Goal: Information Seeking & Learning: Learn about a topic

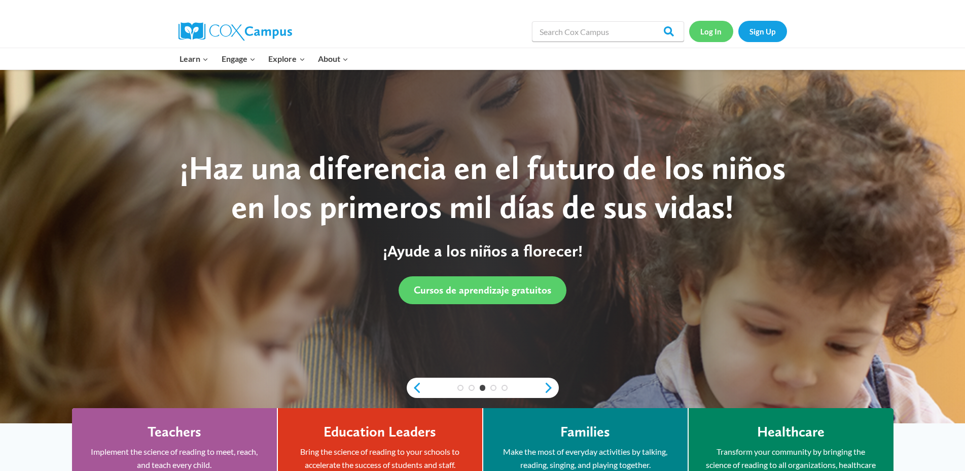
click at [709, 33] on link "Log In" at bounding box center [711, 31] width 44 height 21
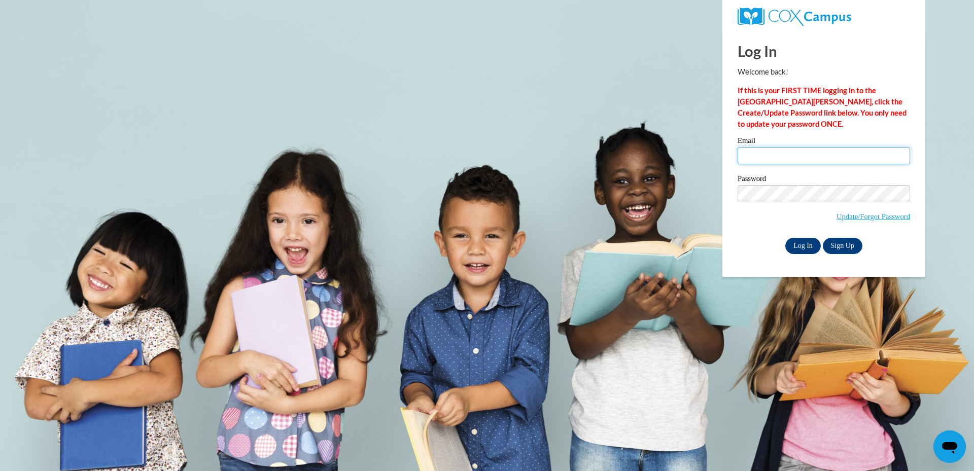
type input "kburks1995@att.net"
click at [804, 244] on input "Log In" at bounding box center [803, 246] width 36 height 16
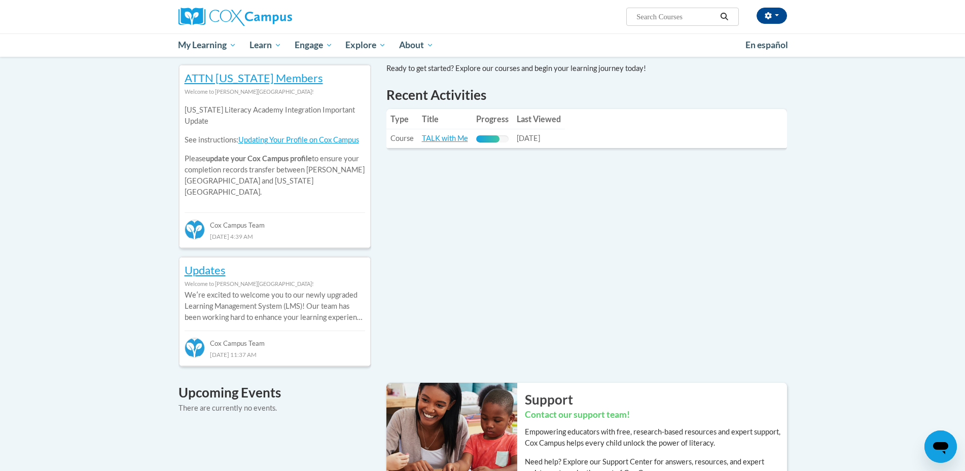
scroll to position [359, 0]
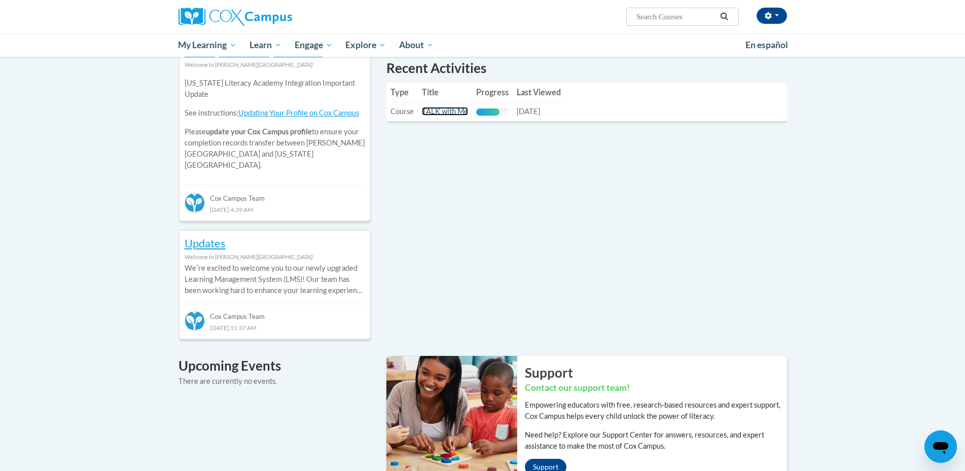
click at [429, 108] on link "TALK with Me" at bounding box center [445, 111] width 46 height 9
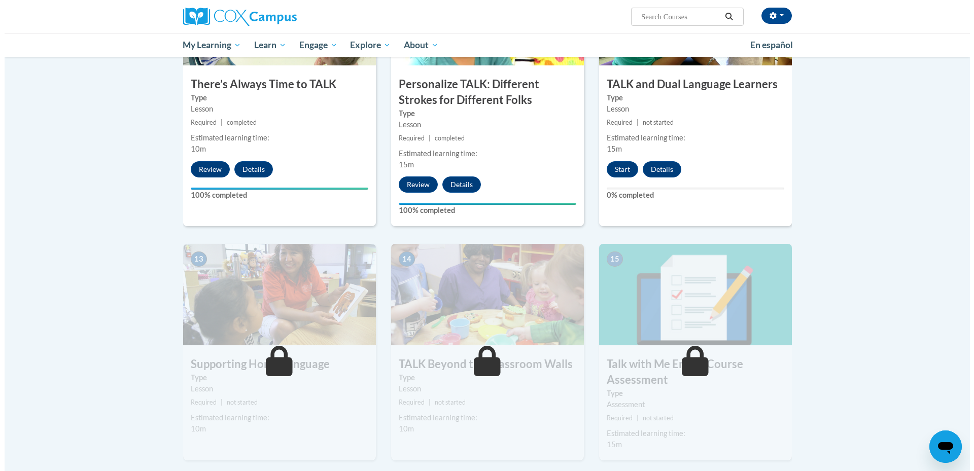
scroll to position [1123, 0]
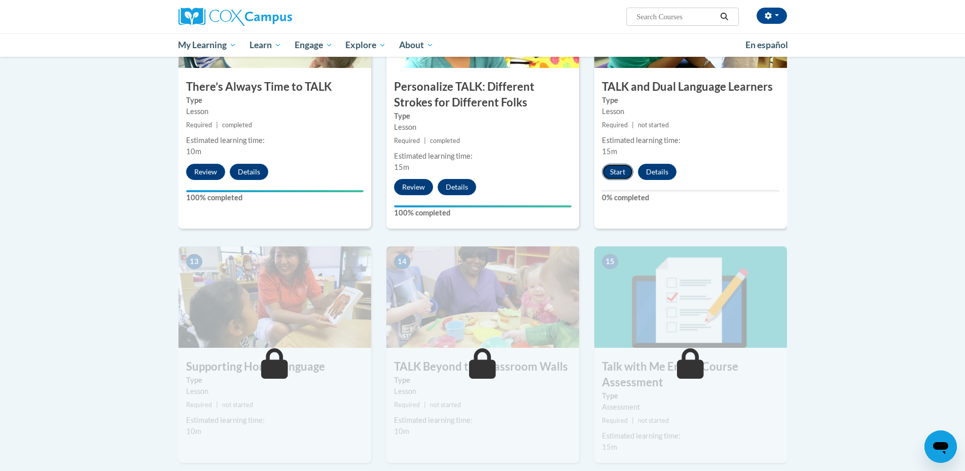
click at [614, 167] on button "Start" at bounding box center [617, 172] width 31 height 16
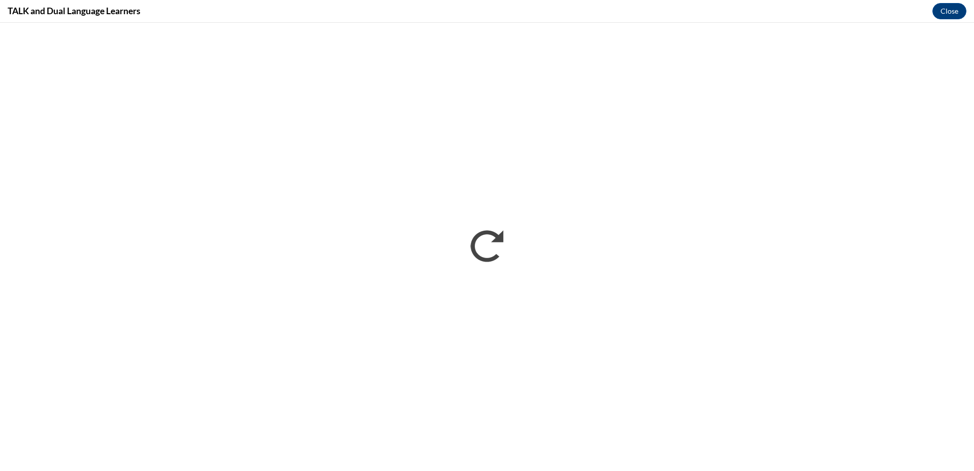
scroll to position [0, 0]
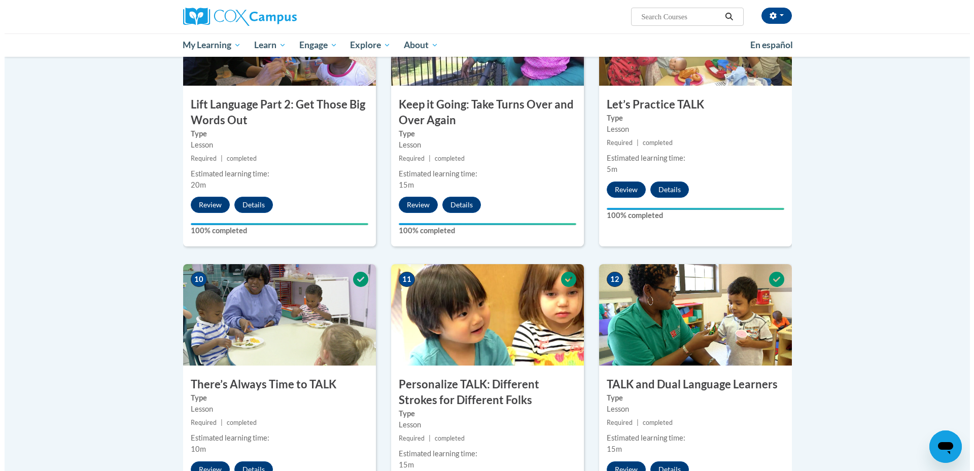
scroll to position [1237, 0]
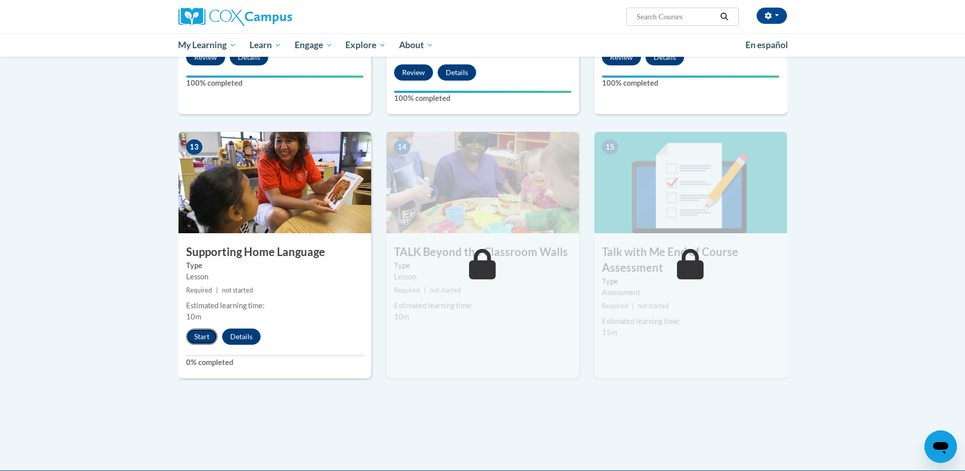
click at [201, 333] on button "Start" at bounding box center [201, 337] width 31 height 16
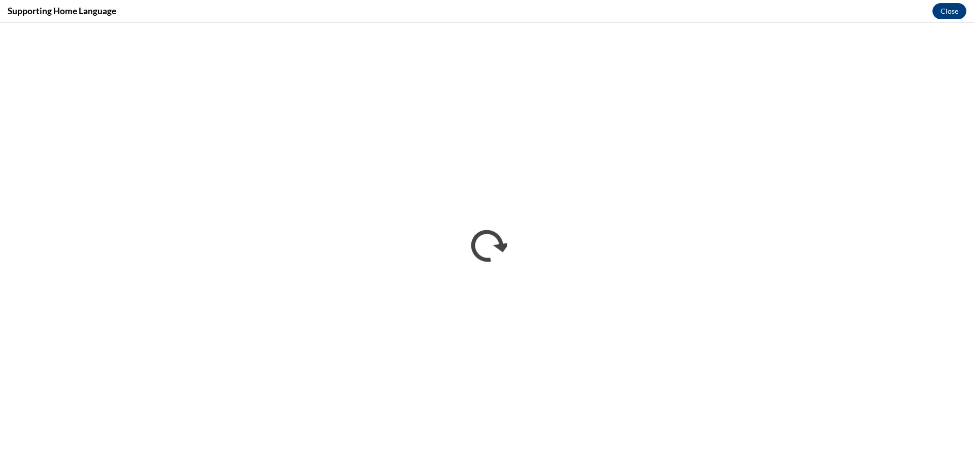
scroll to position [0, 0]
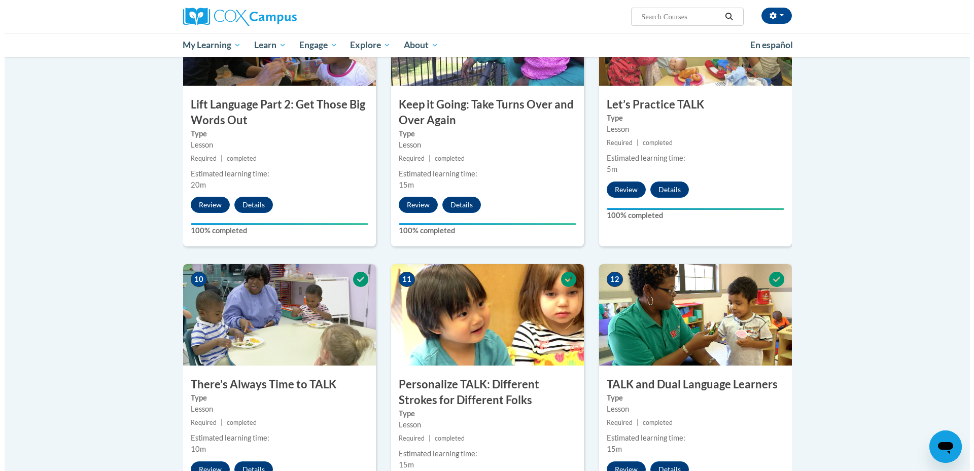
scroll to position [1237, 0]
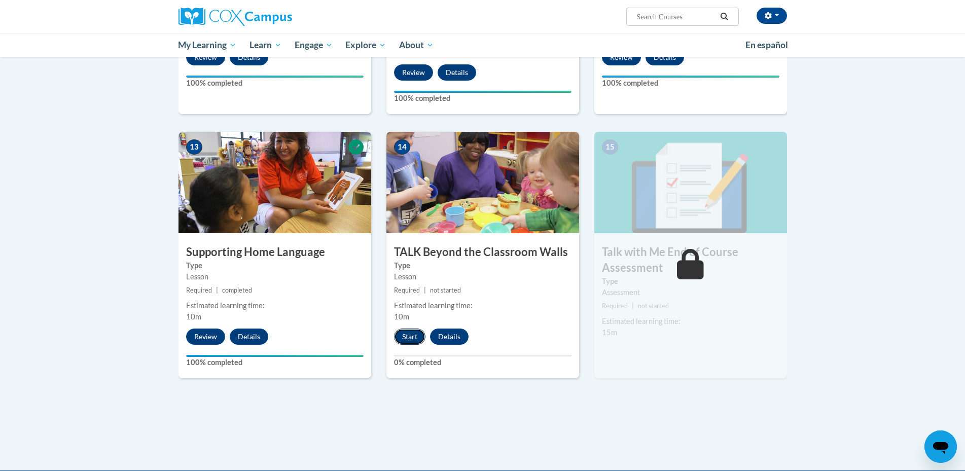
click at [408, 338] on button "Start" at bounding box center [409, 337] width 31 height 16
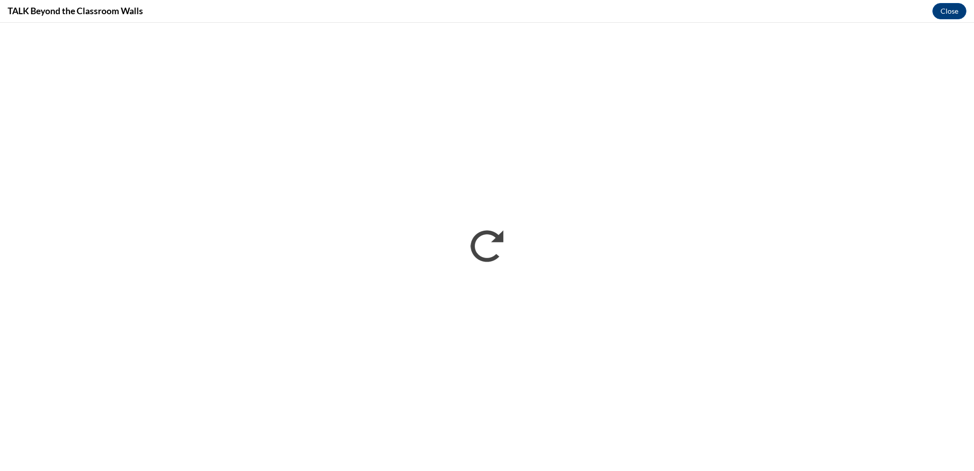
scroll to position [0, 0]
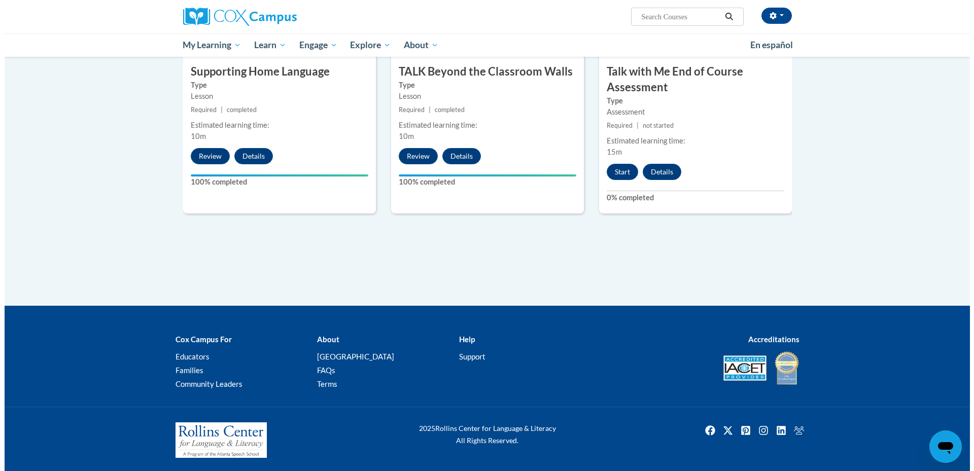
scroll to position [1420, 0]
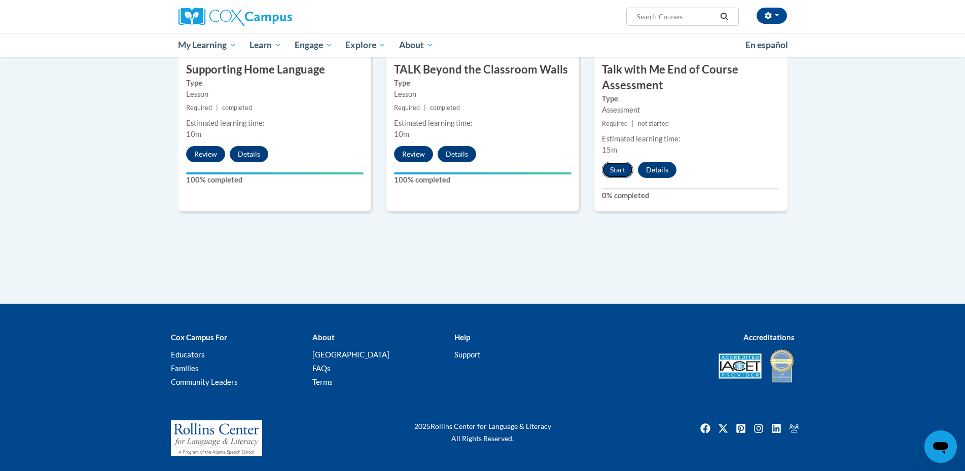
click at [611, 172] on button "Start" at bounding box center [617, 170] width 31 height 16
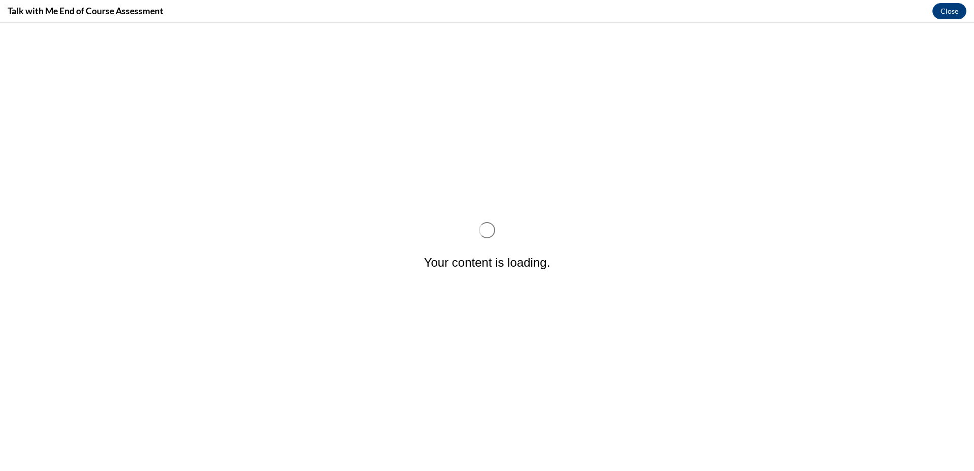
scroll to position [0, 0]
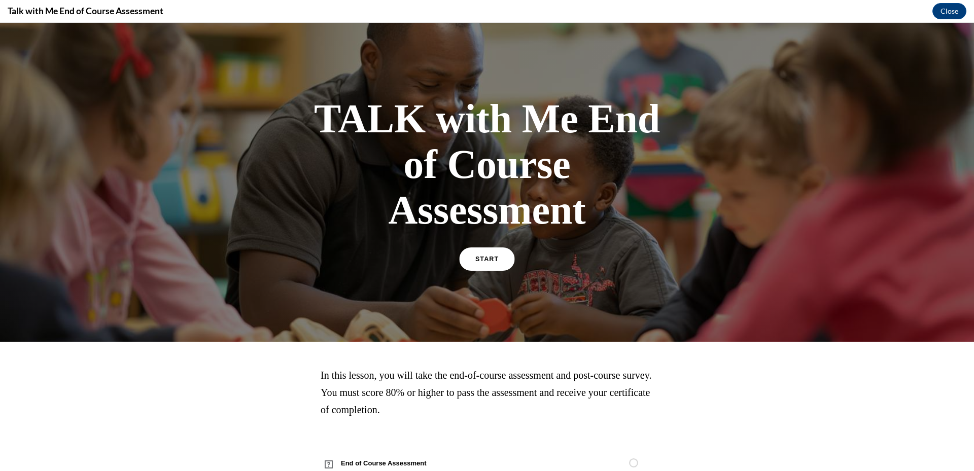
click at [487, 252] on link "START" at bounding box center [486, 259] width 55 height 23
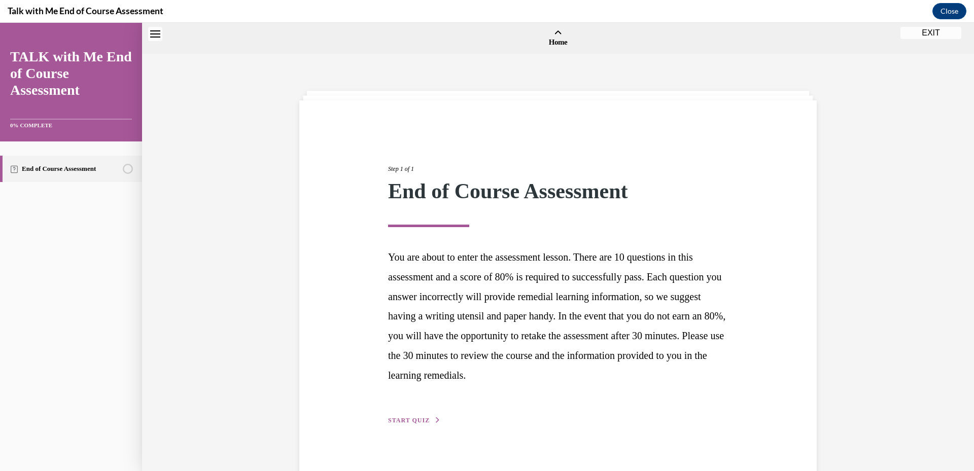
scroll to position [31, 0]
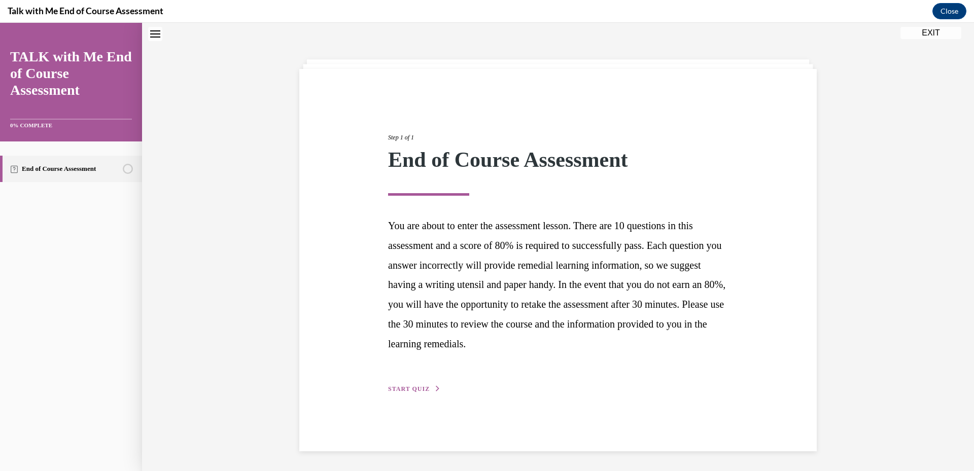
click at [406, 387] on span "START QUIZ" at bounding box center [409, 389] width 42 height 7
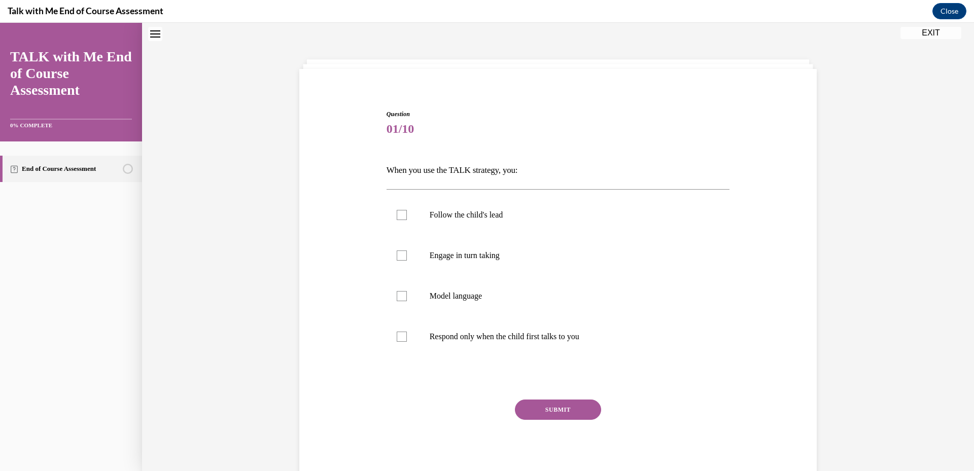
scroll to position [31, 0]
click at [538, 294] on p "Model language" at bounding box center [567, 297] width 275 height 10
click at [407, 294] on input "Model language" at bounding box center [402, 297] width 10 height 10
checkbox input "true"
click at [544, 410] on button "SUBMIT" at bounding box center [558, 410] width 86 height 20
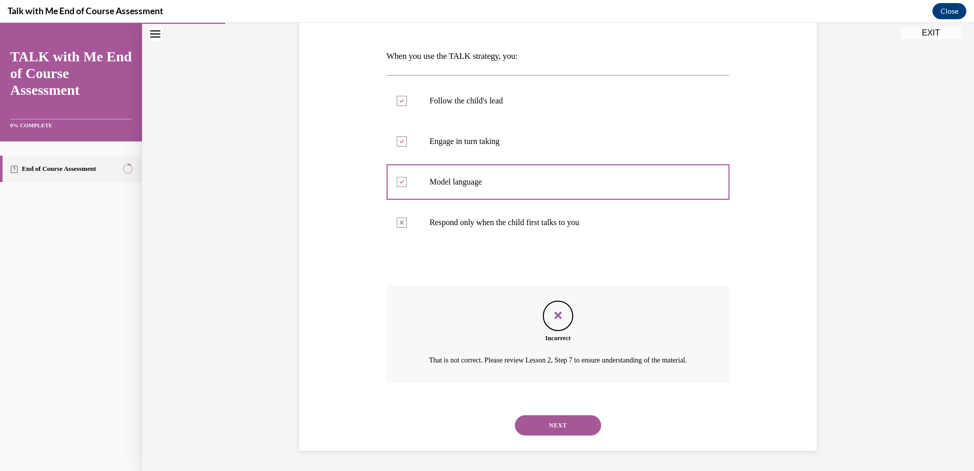
scroll to position [158, 0]
click at [544, 424] on button "NEXT" at bounding box center [558, 426] width 86 height 20
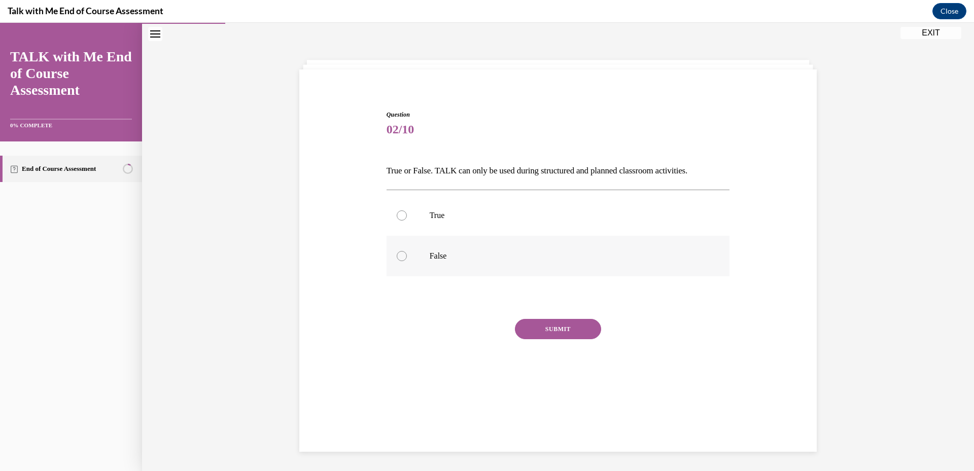
click at [427, 261] on label "False" at bounding box center [558, 256] width 343 height 41
click at [407, 261] on input "False" at bounding box center [402, 256] width 10 height 10
radio input "true"
click at [574, 323] on button "SUBMIT" at bounding box center [558, 329] width 86 height 20
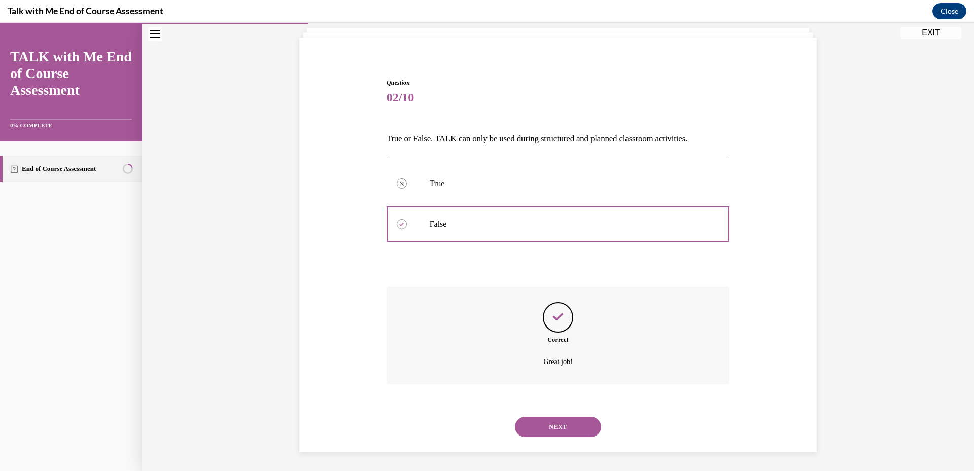
scroll to position [64, 0]
click at [563, 427] on button "NEXT" at bounding box center [558, 426] width 86 height 20
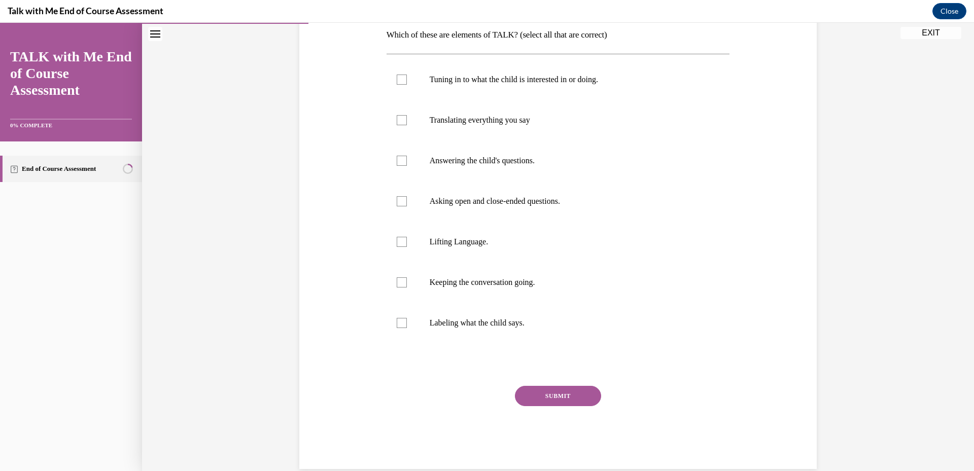
scroll to position [173, 0]
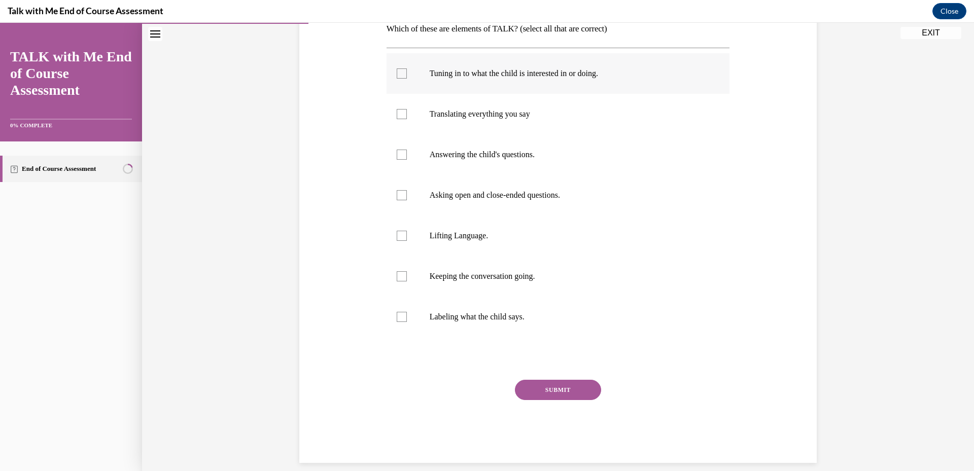
click at [541, 75] on p "Tuning in to what the child is interested in or doing." at bounding box center [567, 73] width 275 height 10
click at [407, 75] on input "Tuning in to what the child is interested in or doing." at bounding box center [402, 73] width 10 height 10
checkbox input "true"
click at [469, 168] on label "Answering the child's questions." at bounding box center [558, 154] width 343 height 41
click at [407, 160] on input "Answering the child's questions." at bounding box center [402, 155] width 10 height 10
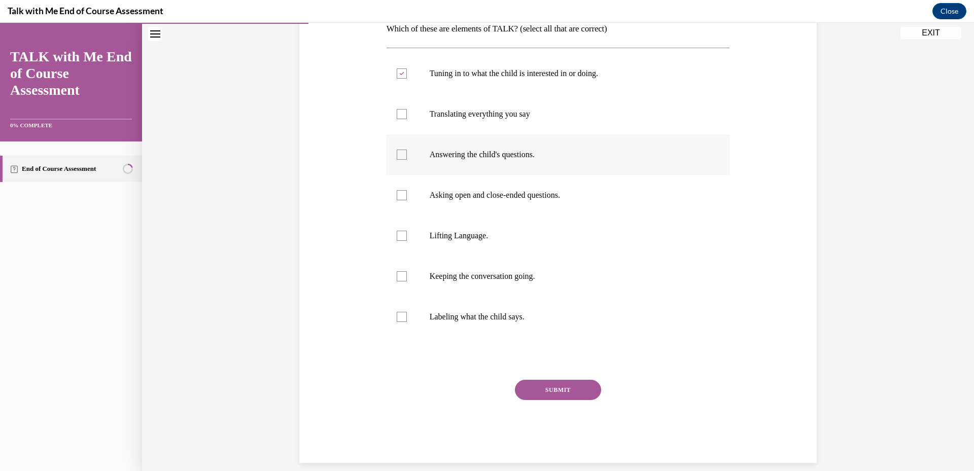
checkbox input "true"
click at [458, 202] on label "Asking open and close-ended questions." at bounding box center [558, 195] width 343 height 41
click at [407, 200] on input "Asking open and close-ended questions." at bounding box center [402, 195] width 10 height 10
checkbox input "true"
click at [448, 244] on label "Lifting Language." at bounding box center [558, 236] width 343 height 41
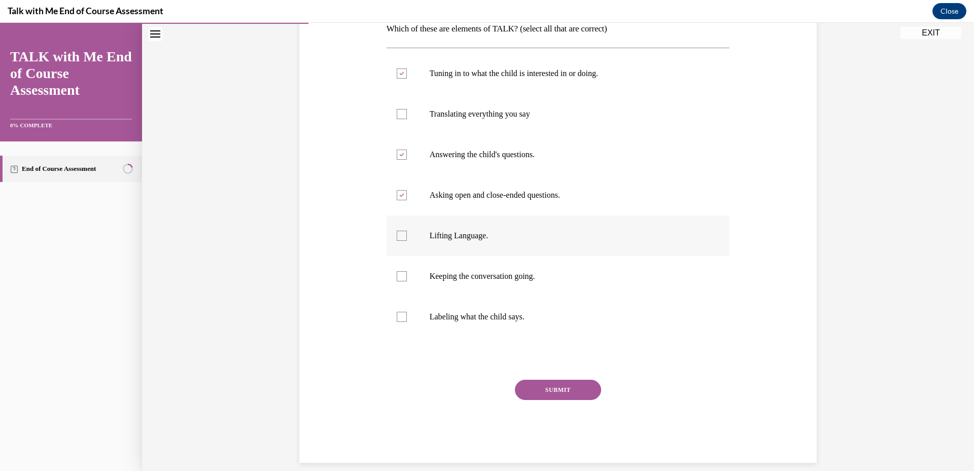
click at [407, 241] on input "Lifting Language." at bounding box center [402, 236] width 10 height 10
checkbox input "true"
click at [448, 285] on label "Keeping the conversation going." at bounding box center [558, 276] width 343 height 41
click at [407, 282] on input "Keeping the conversation going." at bounding box center [402, 276] width 10 height 10
checkbox input "true"
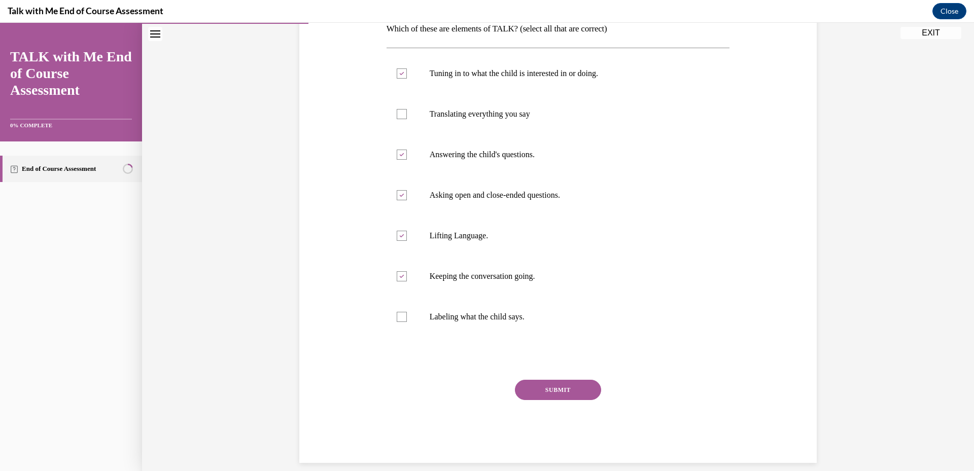
click at [545, 391] on button "SUBMIT" at bounding box center [558, 390] width 86 height 20
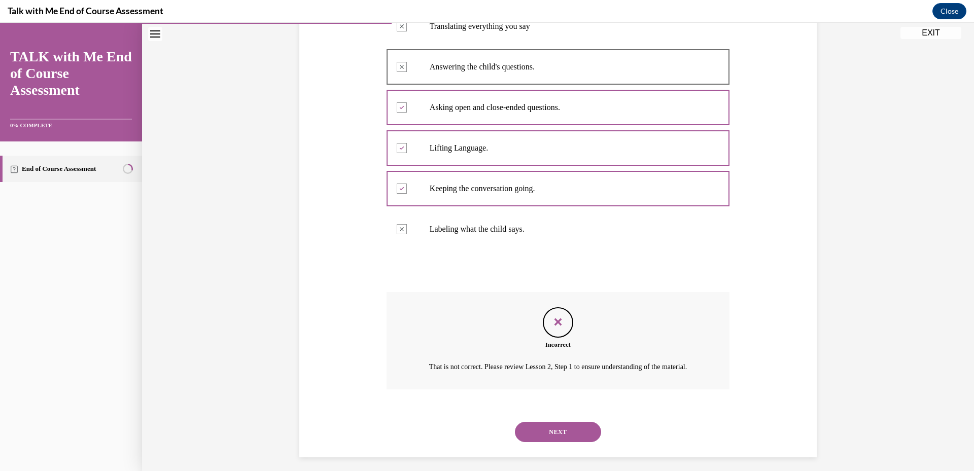
scroll to position [280, 0]
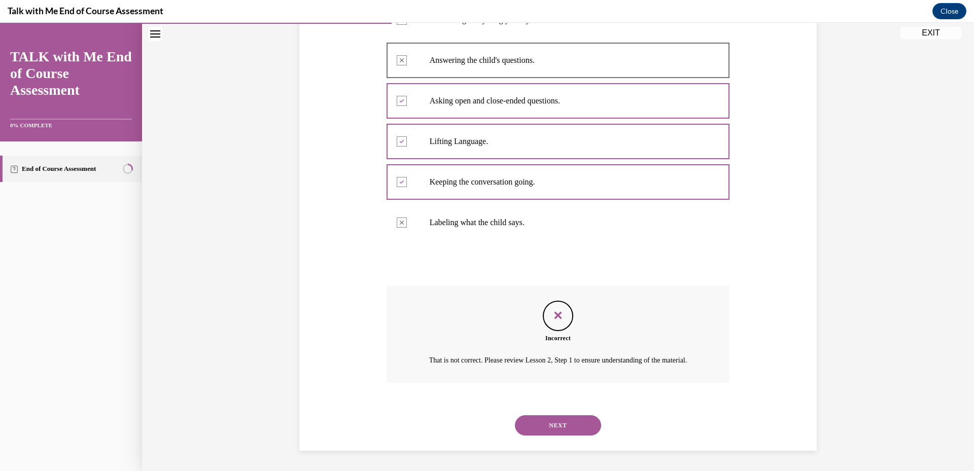
click at [576, 431] on button "NEXT" at bounding box center [558, 426] width 86 height 20
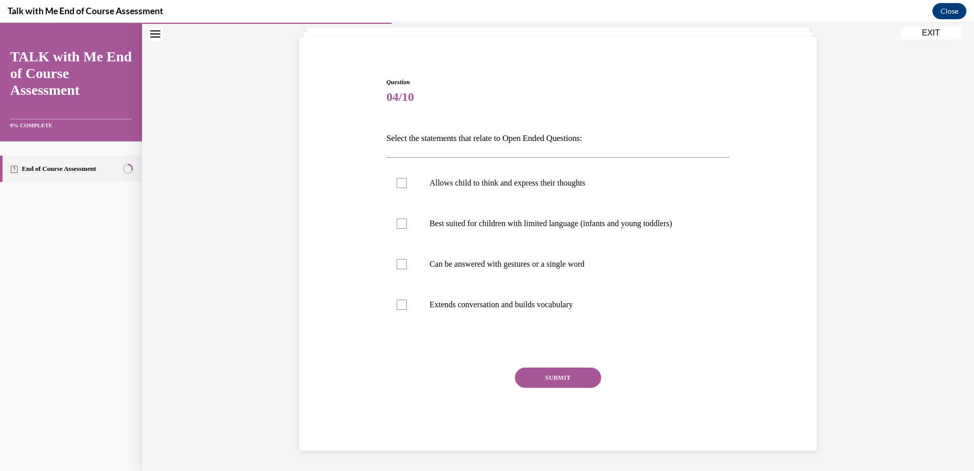
scroll to position [31, 0]
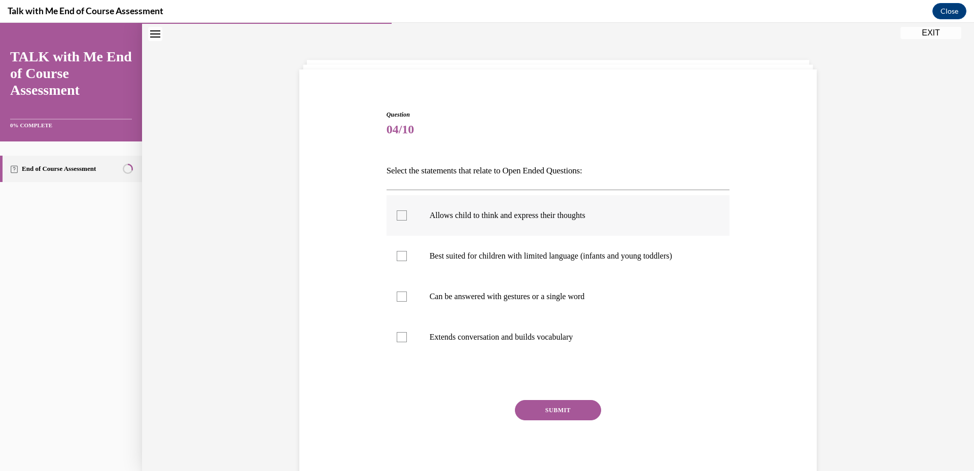
click at [528, 219] on p "Allows child to think and express their thoughts" at bounding box center [567, 216] width 275 height 10
click at [407, 219] on input "Allows child to think and express their thoughts" at bounding box center [402, 216] width 10 height 10
checkbox input "true"
click at [460, 342] on label "Extends conversation and builds vocabulary" at bounding box center [558, 337] width 343 height 41
click at [407, 342] on input "Extends conversation and builds vocabulary" at bounding box center [402, 337] width 10 height 10
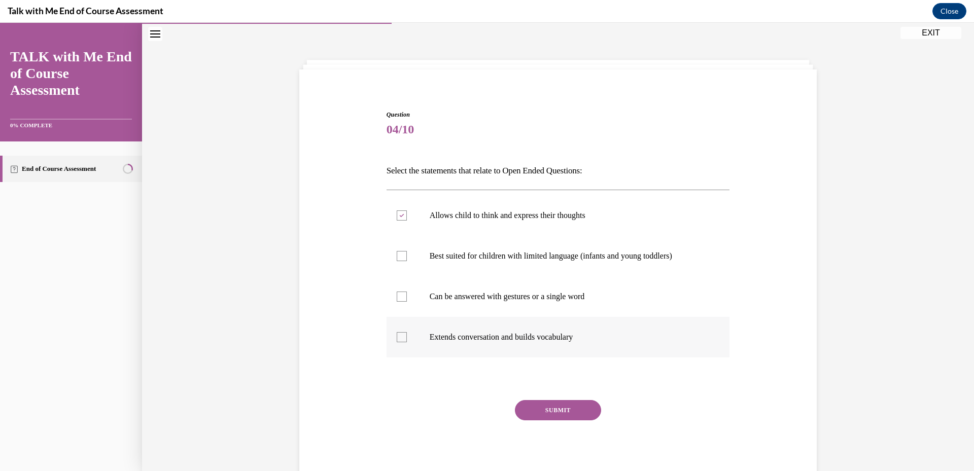
checkbox input "true"
click at [547, 415] on button "SUBMIT" at bounding box center [558, 410] width 86 height 20
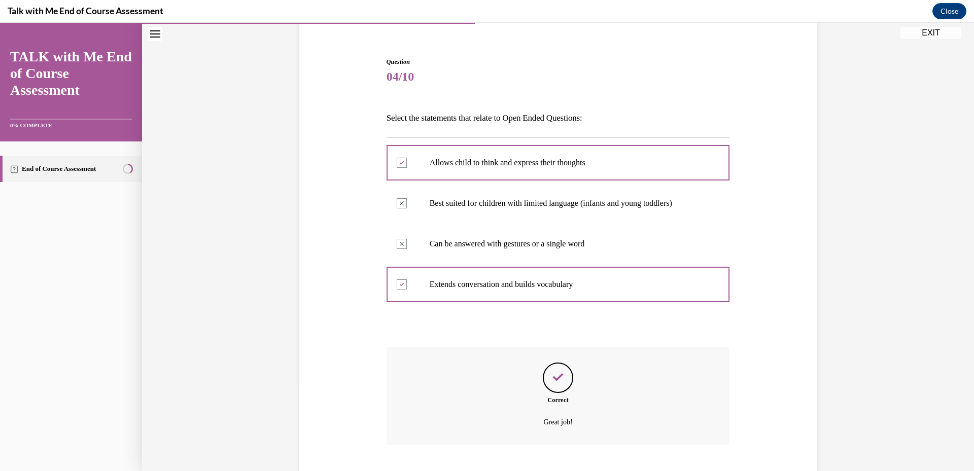
scroll to position [146, 0]
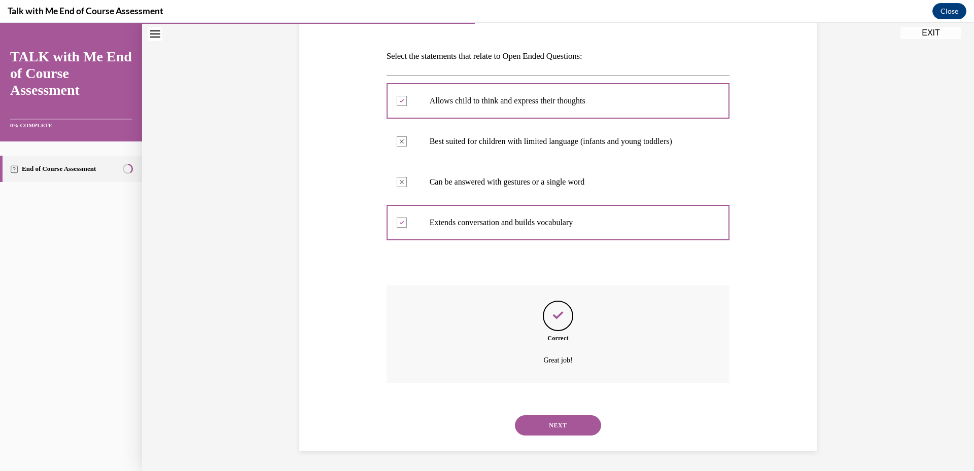
click at [543, 424] on button "NEXT" at bounding box center [558, 426] width 86 height 20
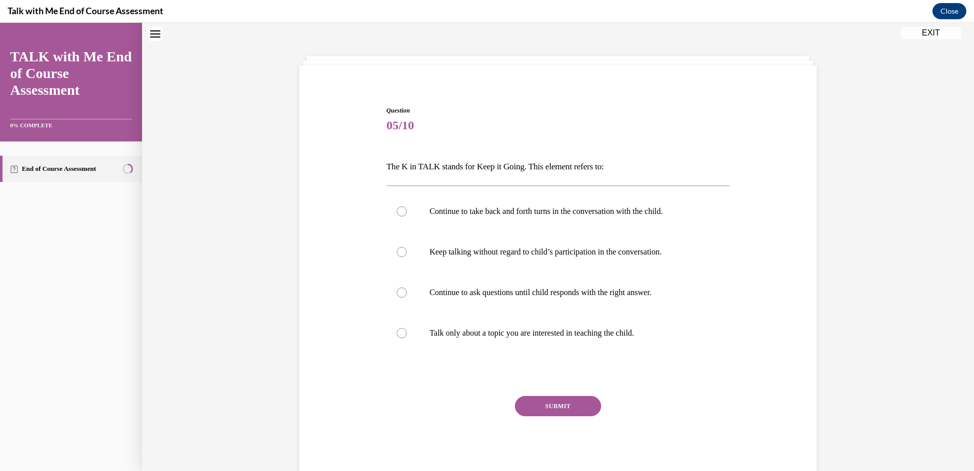
scroll to position [31, 0]
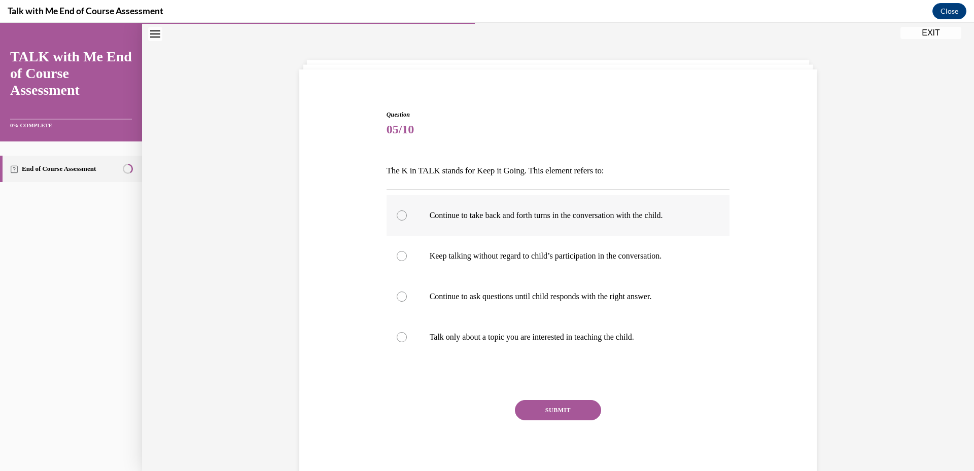
click at [577, 216] on p "Continue to take back and forth turns in the conversation with the child." at bounding box center [567, 216] width 275 height 10
click at [407, 216] on input "Continue to take back and forth turns in the conversation with the child." at bounding box center [402, 216] width 10 height 10
radio input "true"
click at [539, 413] on button "SUBMIT" at bounding box center [558, 410] width 86 height 20
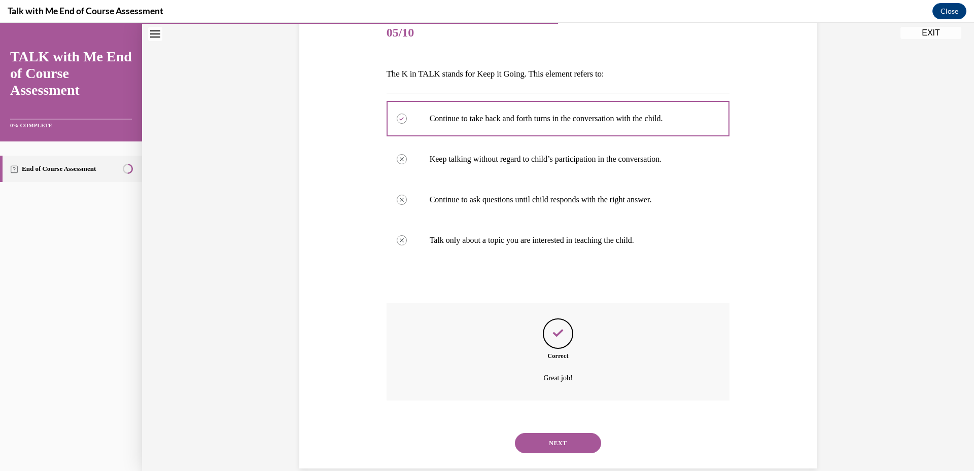
scroll to position [146, 0]
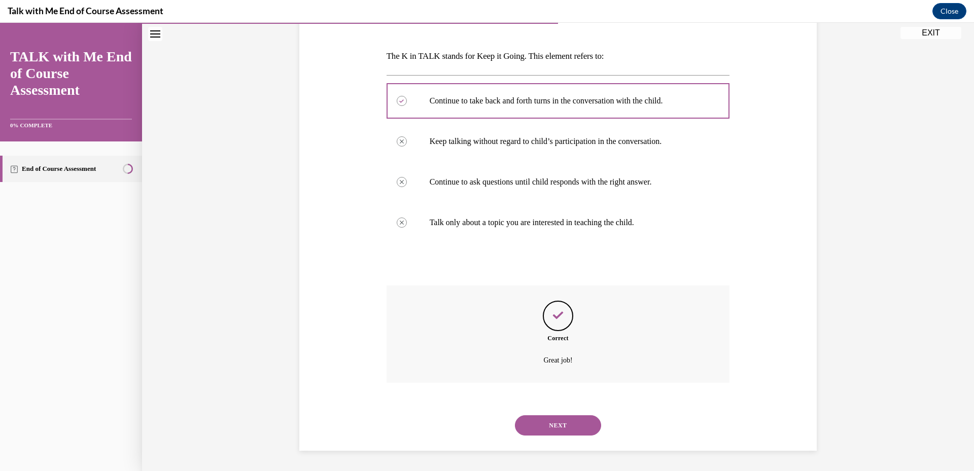
click at [541, 422] on button "NEXT" at bounding box center [558, 426] width 86 height 20
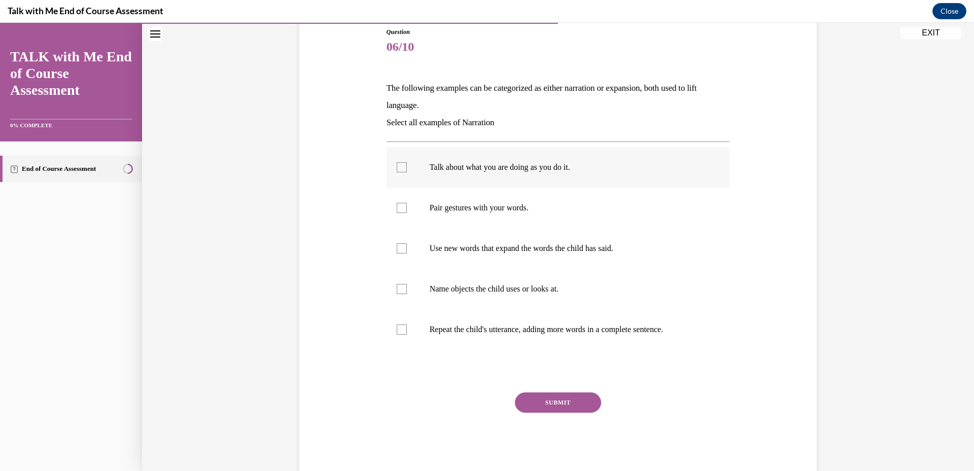
click at [517, 165] on p "Talk about what you are doing as you do it." at bounding box center [567, 167] width 275 height 10
click at [407, 165] on input "Talk about what you are doing as you do it." at bounding box center [402, 167] width 10 height 10
checkbox input "true"
click at [547, 208] on p "Pair gestures with your words." at bounding box center [567, 208] width 275 height 10
click at [407, 208] on input "Pair gestures with your words." at bounding box center [402, 208] width 10 height 10
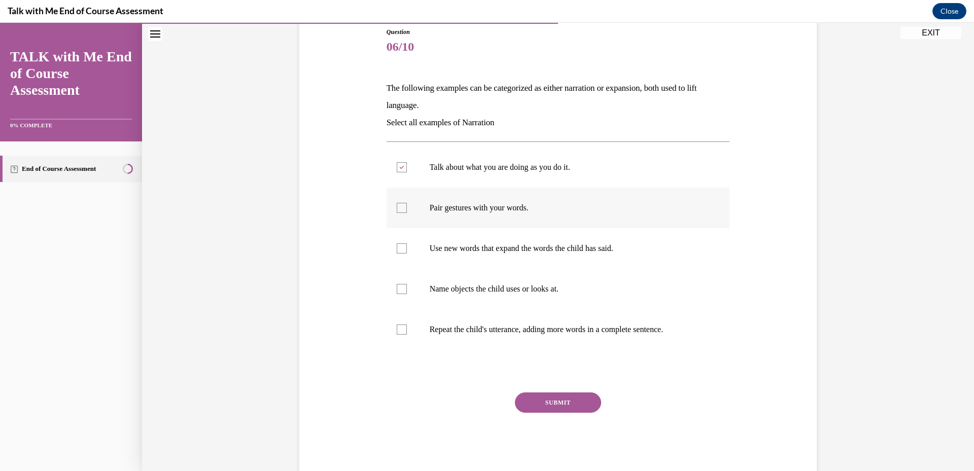
checkbox input "true"
click at [541, 248] on p "Use new words that expand the words the child has said." at bounding box center [567, 249] width 275 height 10
click at [407, 248] on input "Use new words that expand the words the child has said." at bounding box center [402, 249] width 10 height 10
click at [541, 248] on p "Use new words that expand the words the child has said." at bounding box center [567, 249] width 275 height 10
click at [407, 248] on input "Use new words that expand the words the child has said." at bounding box center [402, 249] width 10 height 10
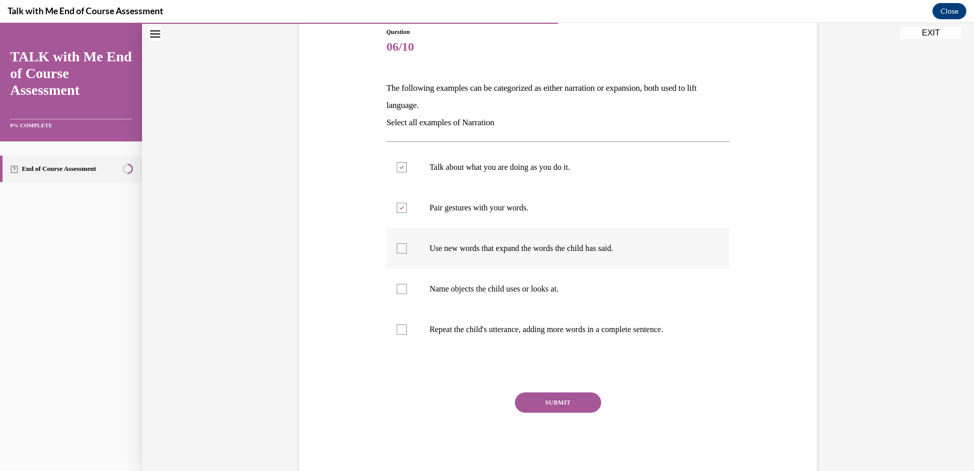
click at [541, 248] on p "Use new words that expand the words the child has said." at bounding box center [567, 249] width 275 height 10
click at [407, 248] on input "Use new words that expand the words the child has said." at bounding box center [402, 249] width 10 height 10
checkbox input "true"
click at [526, 293] on p "Name objects the child uses or looks at." at bounding box center [567, 289] width 275 height 10
click at [407, 293] on input "Name objects the child uses or looks at." at bounding box center [402, 289] width 10 height 10
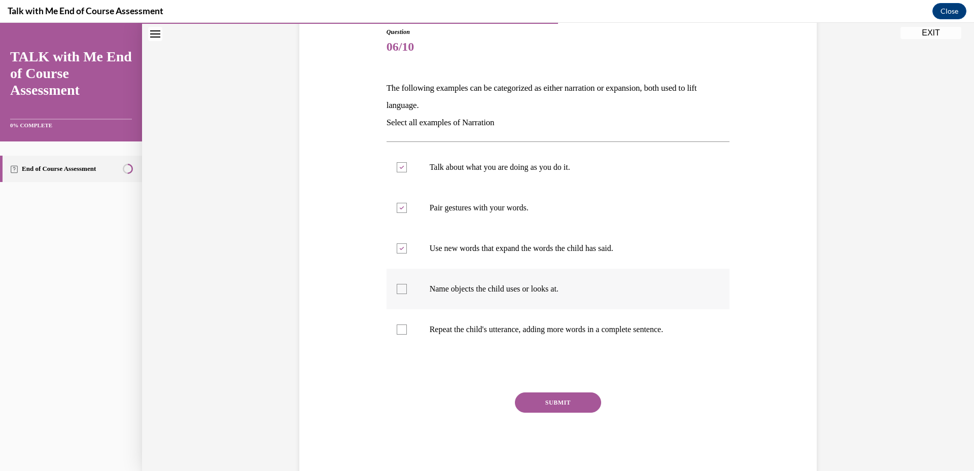
checkbox input "true"
click at [517, 330] on p "Repeat the child's utterance, adding more words in a complete sentence." at bounding box center [567, 330] width 275 height 10
click at [407, 330] on input "Repeat the child's utterance, adding more words in a complete sentence." at bounding box center [402, 330] width 10 height 10
checkbox input "true"
click at [551, 408] on button "SUBMIT" at bounding box center [558, 403] width 86 height 20
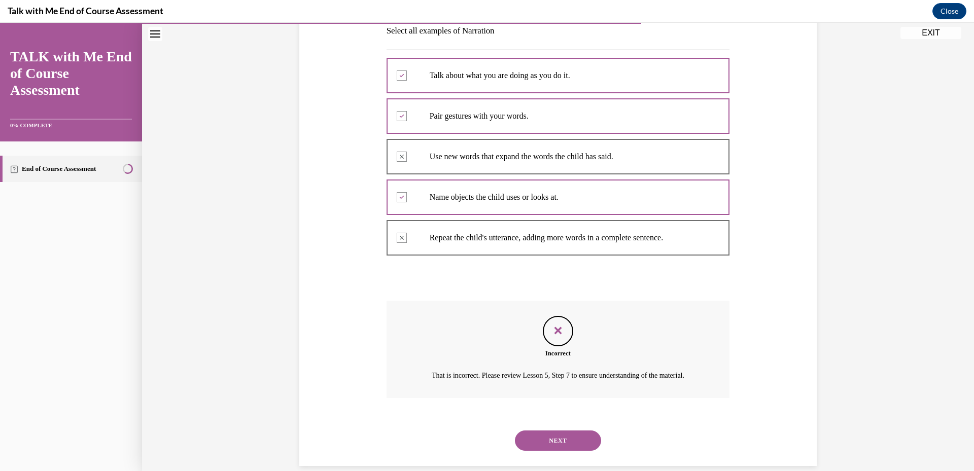
scroll to position [233, 0]
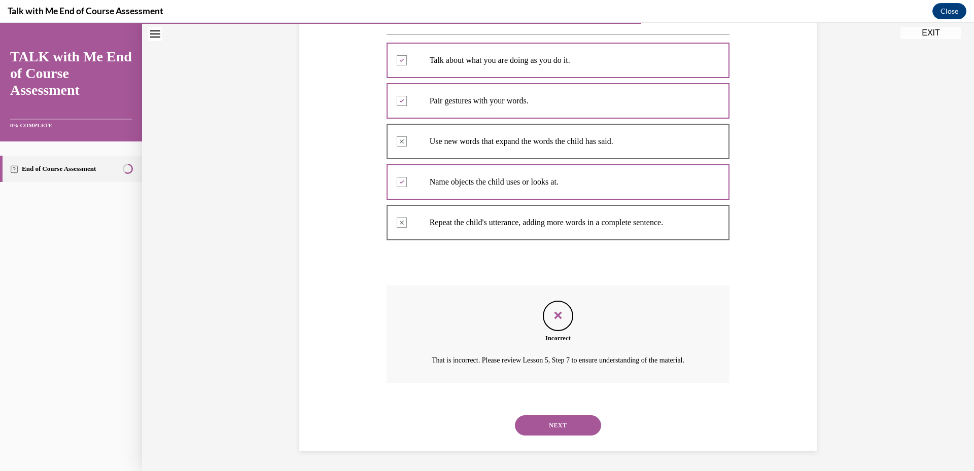
click at [542, 428] on button "NEXT" at bounding box center [558, 426] width 86 height 20
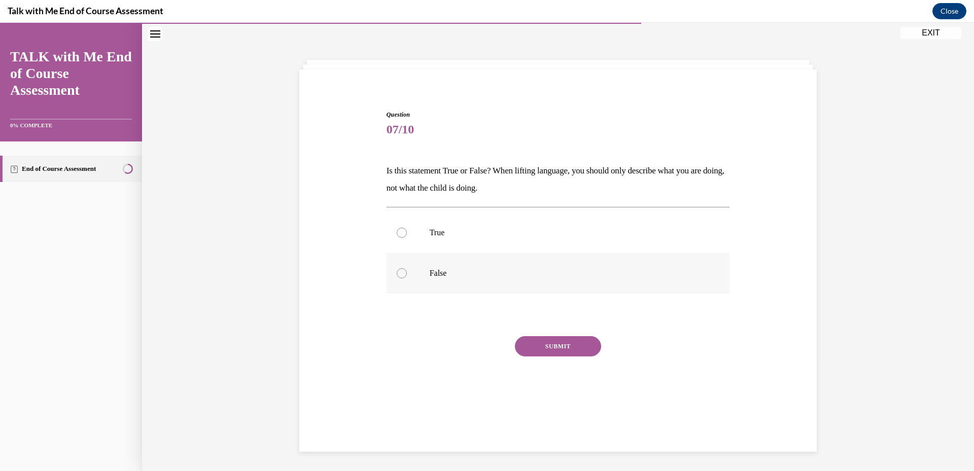
click at [471, 279] on label "False" at bounding box center [558, 273] width 343 height 41
click at [407, 279] on input "False" at bounding box center [402, 273] width 10 height 10
radio input "true"
click at [563, 342] on button "SUBMIT" at bounding box center [558, 346] width 86 height 20
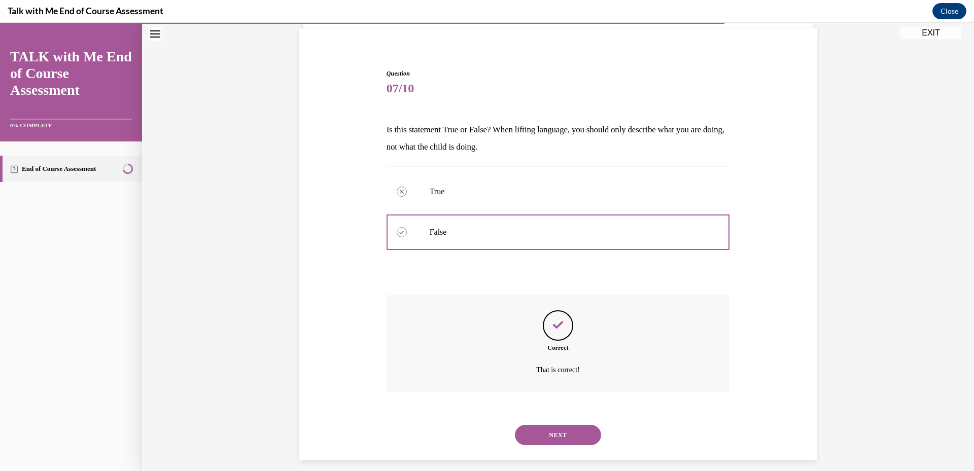
scroll to position [82, 0]
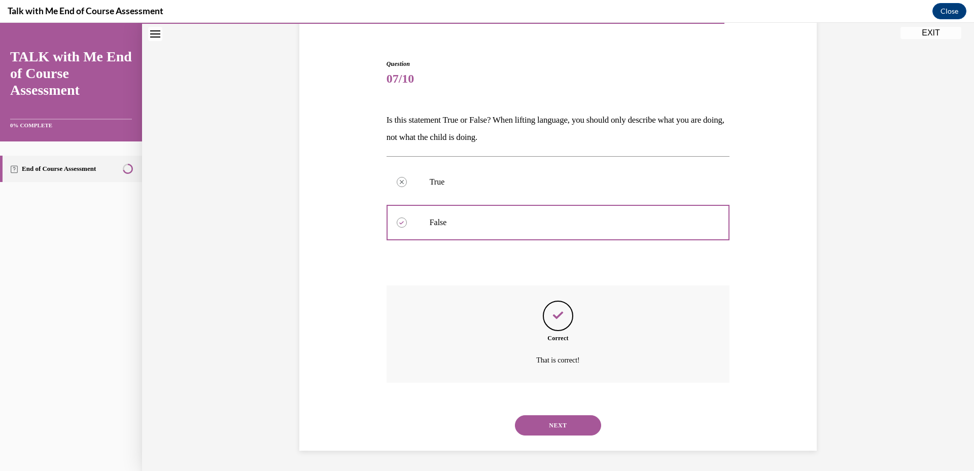
click at [547, 435] on button "NEXT" at bounding box center [558, 426] width 86 height 20
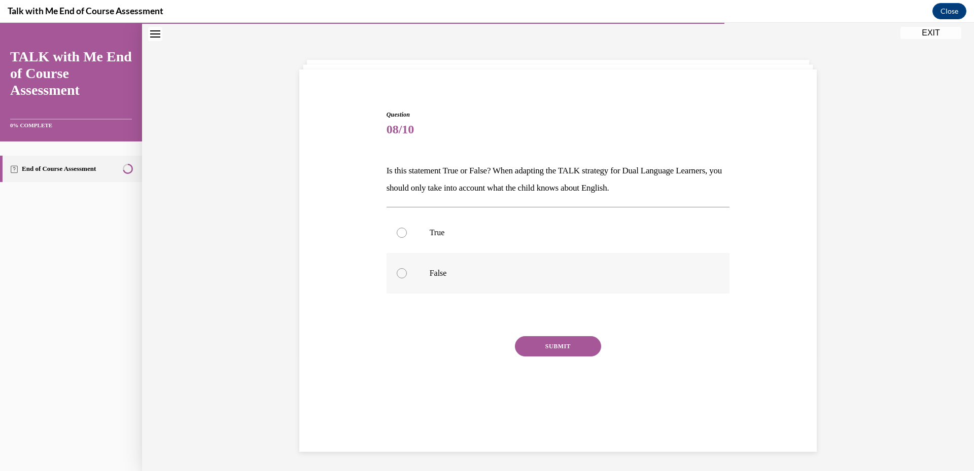
click at [446, 264] on label "False" at bounding box center [558, 273] width 343 height 41
click at [407, 268] on input "False" at bounding box center [402, 273] width 10 height 10
radio input "true"
click at [555, 340] on button "SUBMIT" at bounding box center [558, 346] width 86 height 20
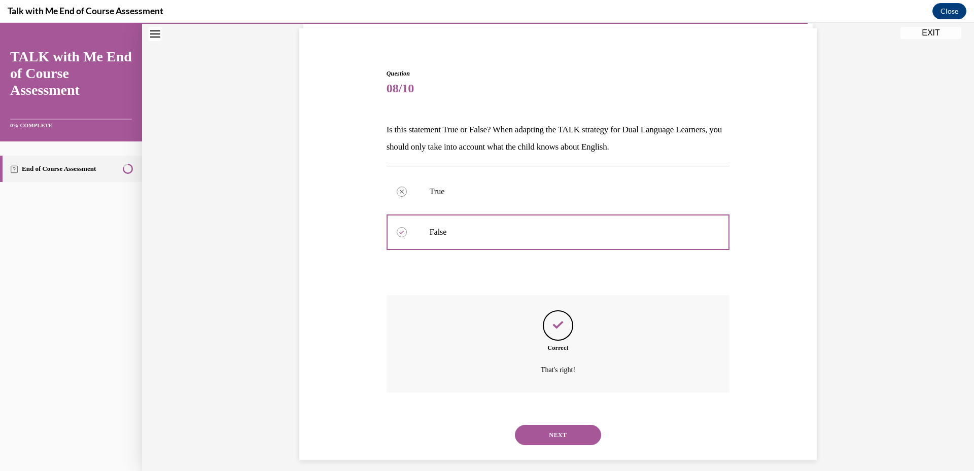
scroll to position [82, 0]
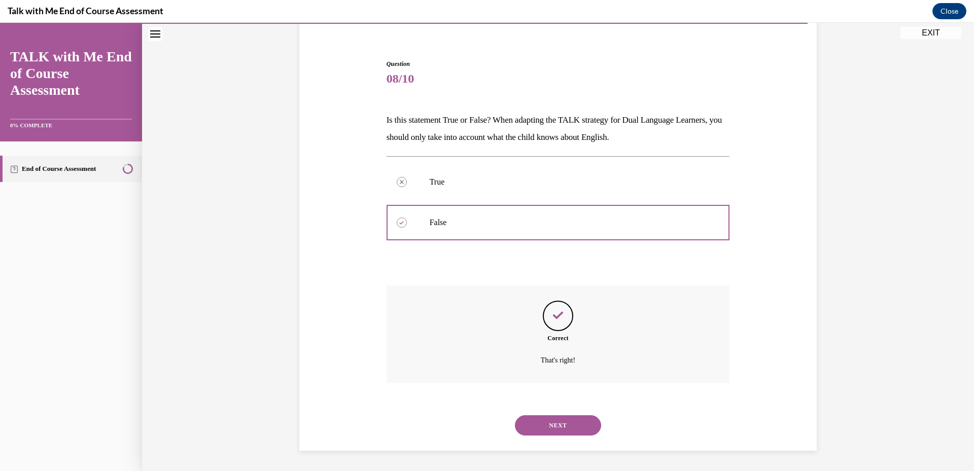
click at [539, 432] on button "NEXT" at bounding box center [558, 426] width 86 height 20
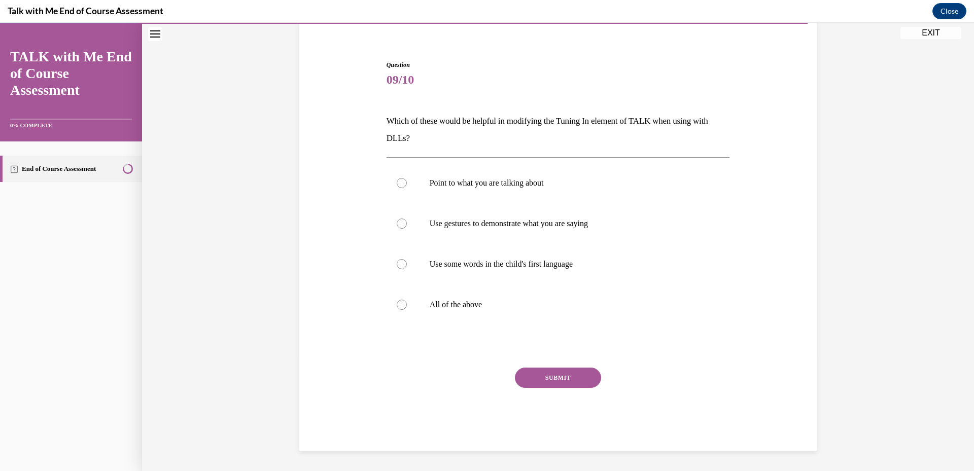
scroll to position [31, 0]
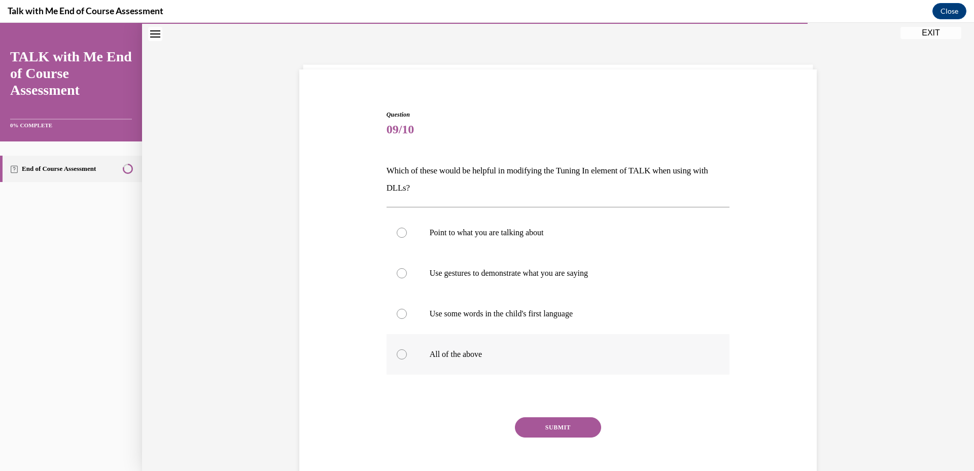
click at [461, 363] on label "All of the above" at bounding box center [558, 354] width 343 height 41
click at [407, 360] on input "All of the above" at bounding box center [402, 355] width 10 height 10
radio input "true"
click at [565, 430] on button "SUBMIT" at bounding box center [558, 428] width 86 height 20
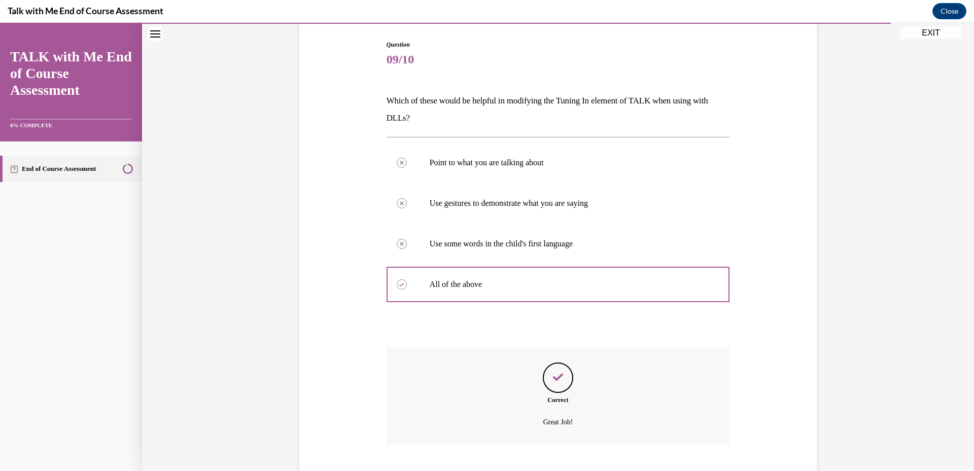
scroll to position [163, 0]
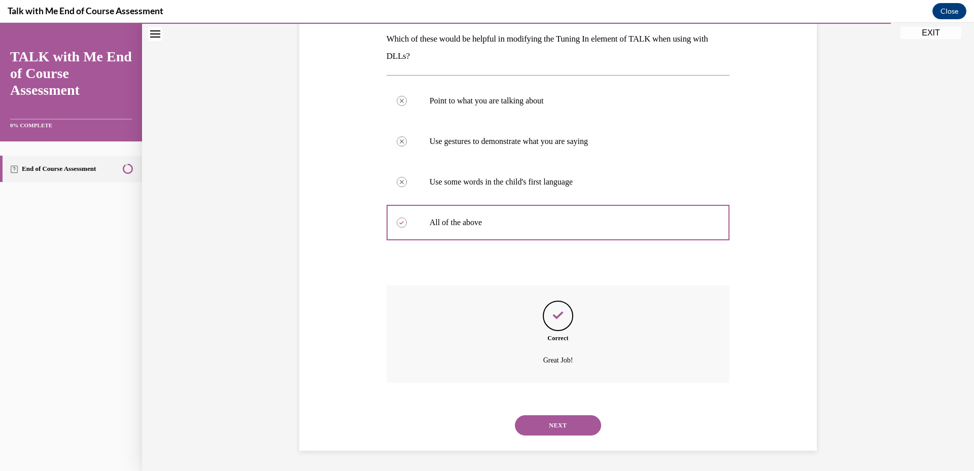
click at [565, 421] on button "NEXT" at bounding box center [558, 426] width 86 height 20
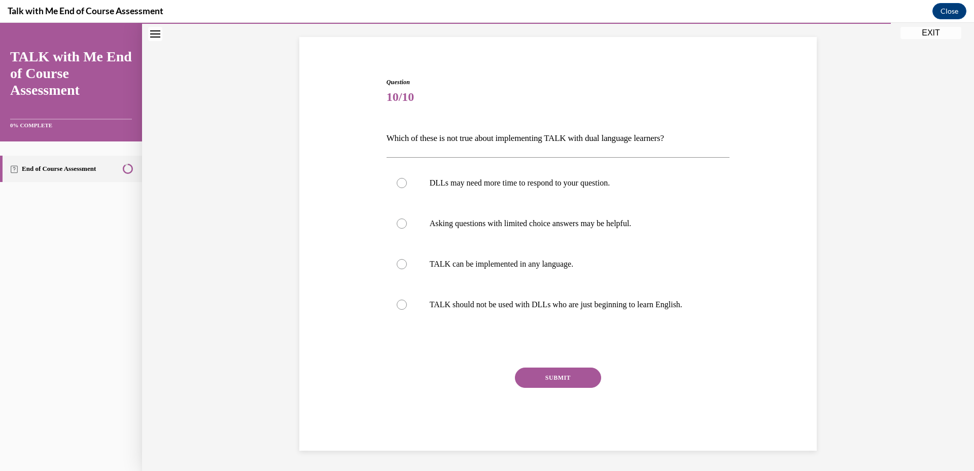
scroll to position [31, 0]
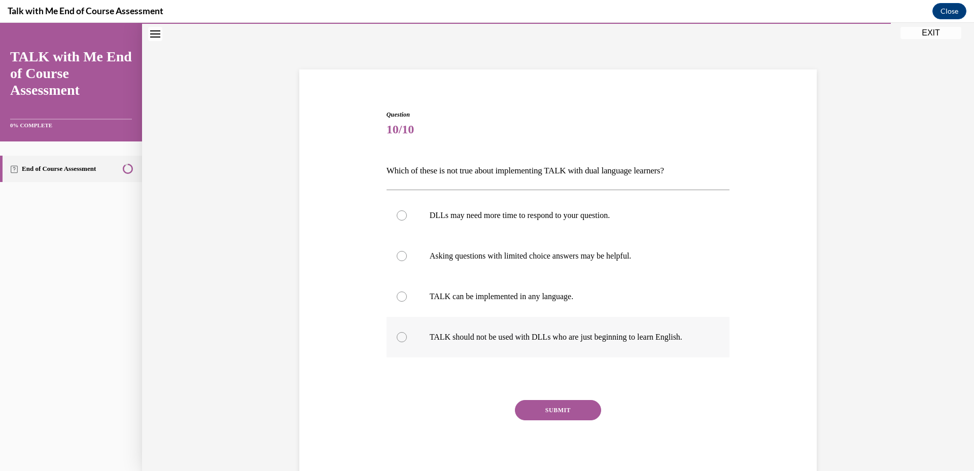
click at [555, 340] on p "TALK should not be used with DLLs who are just beginning to learn English." at bounding box center [567, 337] width 275 height 10
click at [407, 340] on input "TALK should not be used with DLLs who are just beginning to learn English." at bounding box center [402, 337] width 10 height 10
radio input "true"
click at [554, 411] on button "SUBMIT" at bounding box center [558, 410] width 86 height 20
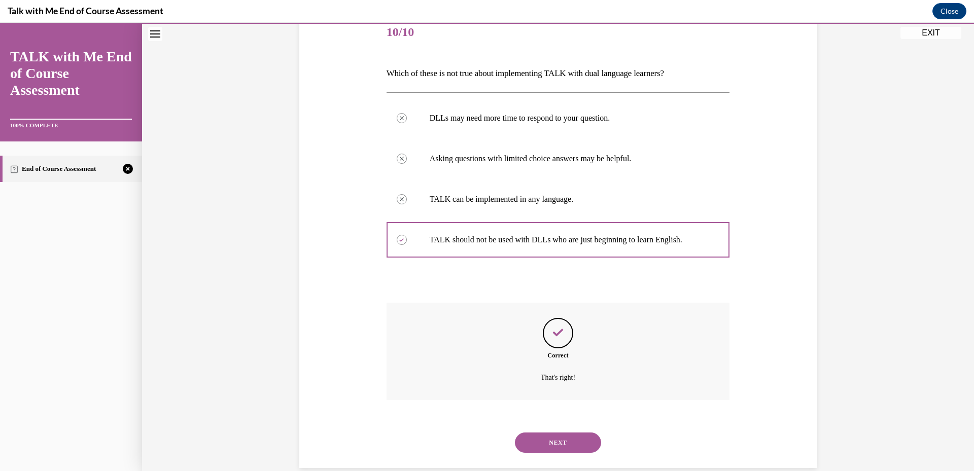
scroll to position [146, 0]
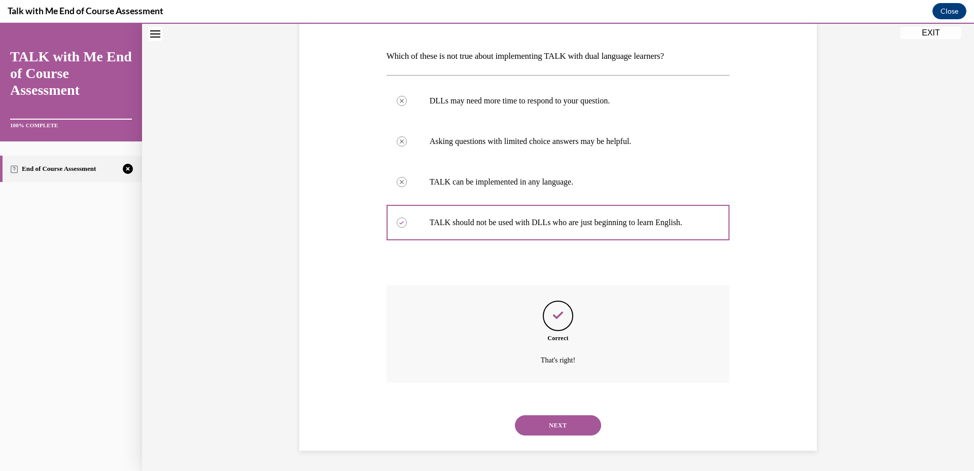
click at [550, 425] on button "NEXT" at bounding box center [558, 426] width 86 height 20
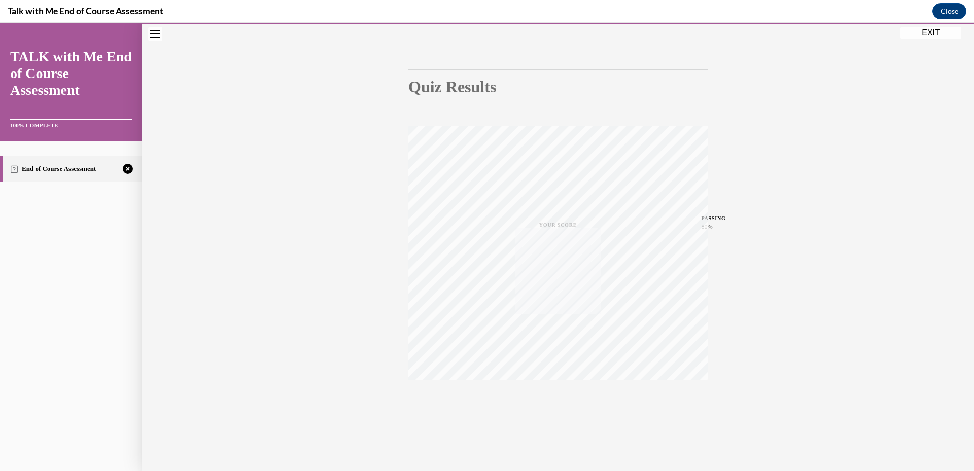
scroll to position [72, 0]
click at [552, 411] on icon "button" at bounding box center [558, 409] width 36 height 11
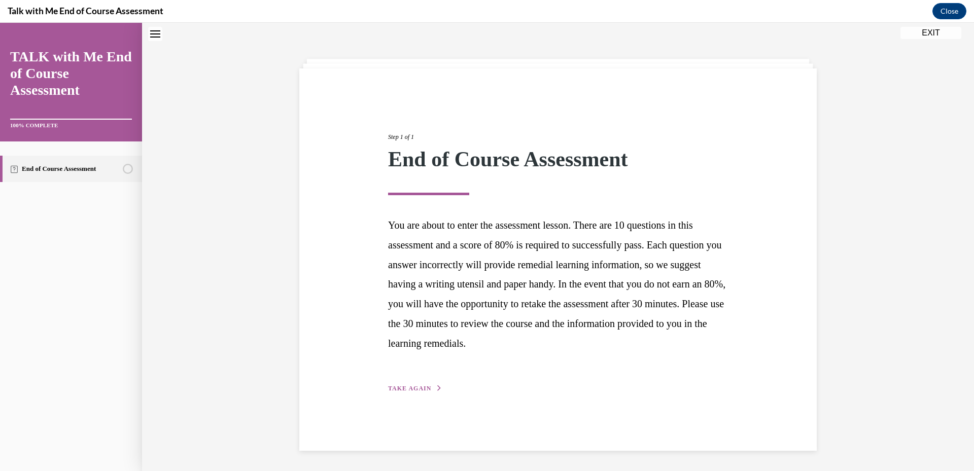
scroll to position [32, 0]
click at [414, 390] on span "TAKE AGAIN" at bounding box center [409, 388] width 43 height 7
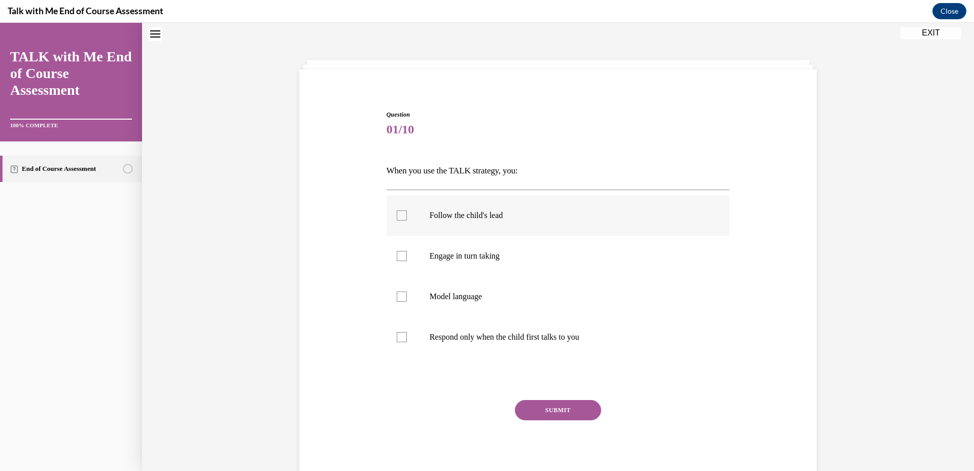
click at [459, 212] on p "Follow the child's lead" at bounding box center [567, 216] width 275 height 10
click at [407, 212] on input "Follow the child's lead" at bounding box center [402, 216] width 10 height 10
checkbox input "true"
click at [440, 297] on p "Model language" at bounding box center [567, 297] width 275 height 10
click at [407, 297] on input "Model language" at bounding box center [402, 297] width 10 height 10
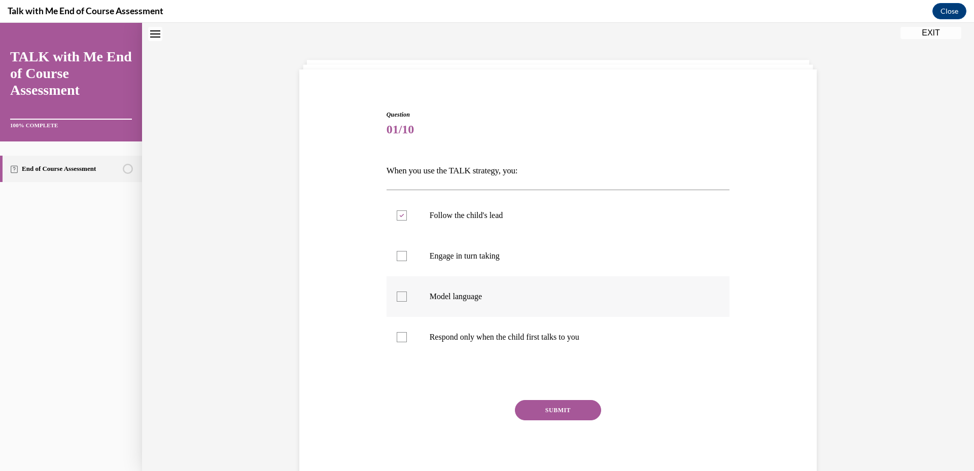
checkbox input "true"
click at [454, 255] on p "Engage in turn taking" at bounding box center [567, 256] width 275 height 10
click at [407, 255] on input "Engage in turn taking" at bounding box center [402, 256] width 10 height 10
checkbox input "true"
click at [562, 406] on button "SUBMIT" at bounding box center [558, 410] width 86 height 20
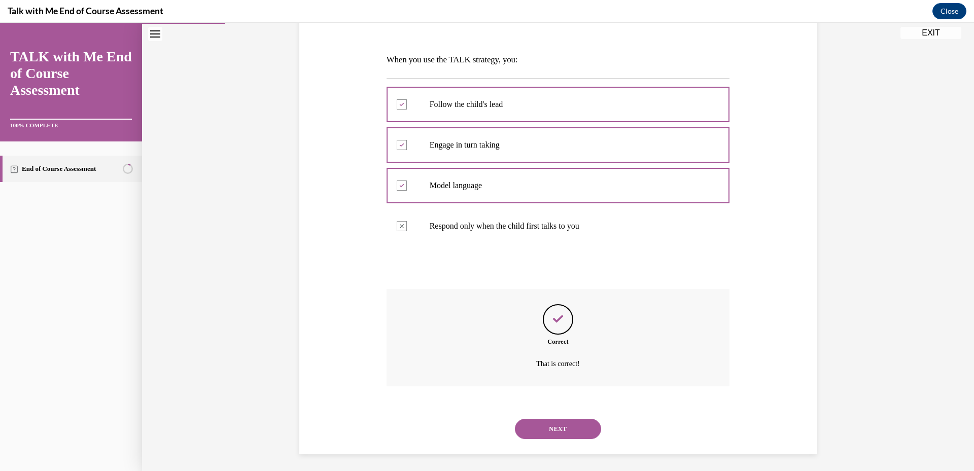
scroll to position [146, 0]
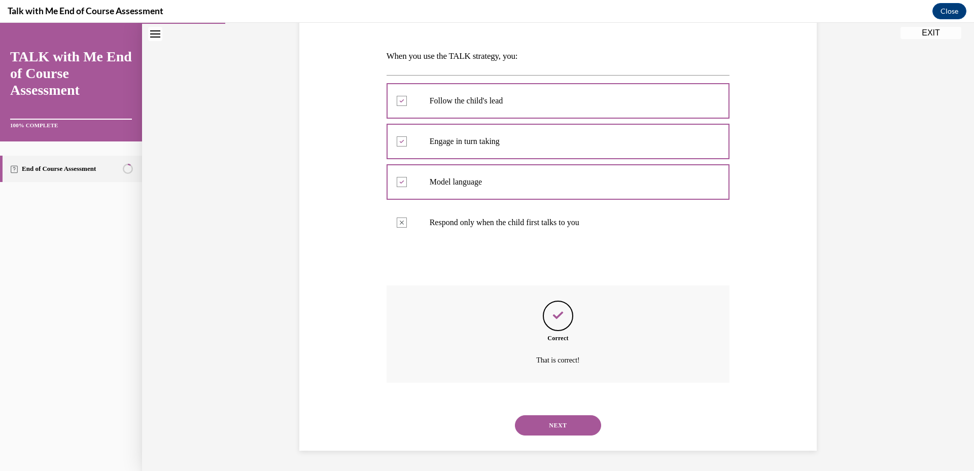
click at [554, 423] on button "NEXT" at bounding box center [558, 426] width 86 height 20
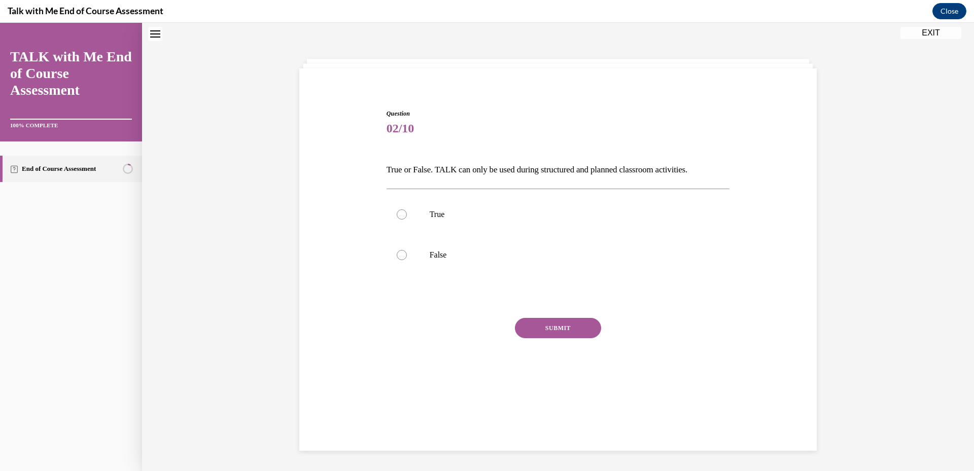
scroll to position [31, 0]
click at [444, 258] on p "False" at bounding box center [567, 256] width 275 height 10
click at [407, 258] on input "False" at bounding box center [402, 256] width 10 height 10
radio input "true"
click at [540, 330] on button "SUBMIT" at bounding box center [558, 329] width 86 height 20
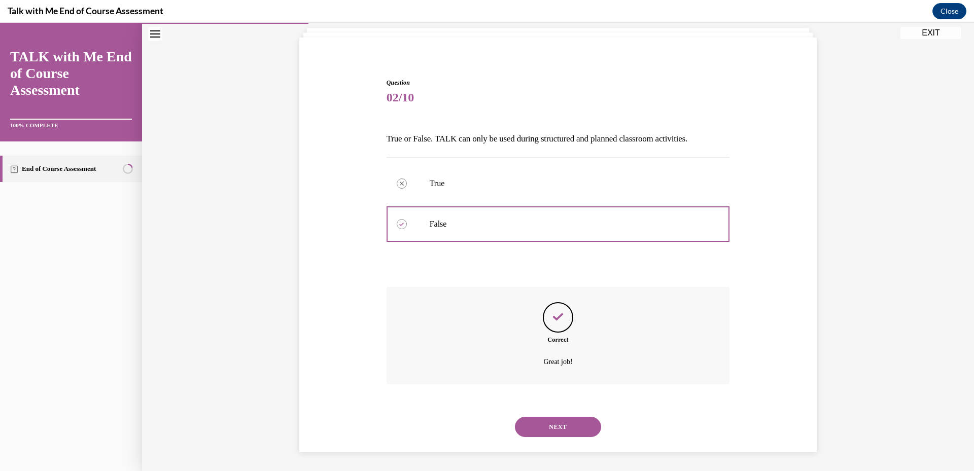
scroll to position [64, 0]
click at [539, 426] on button "NEXT" at bounding box center [558, 426] width 86 height 20
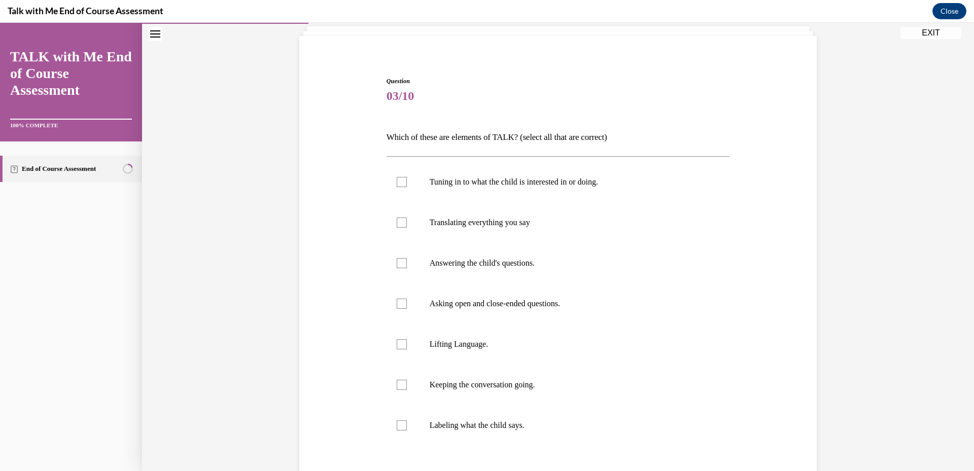
scroll to position [31, 0]
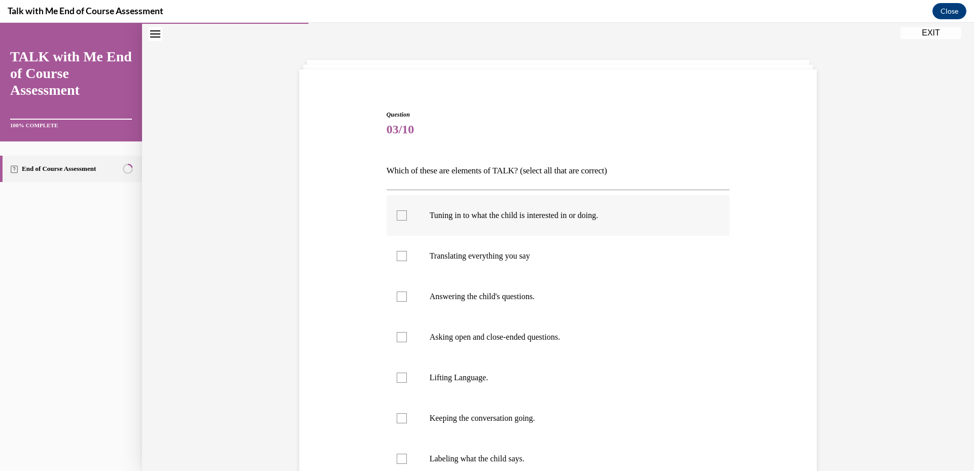
click at [650, 229] on label "Tuning in to what the child is interested in or doing." at bounding box center [558, 215] width 343 height 41
click at [407, 221] on input "Tuning in to what the child is interested in or doing." at bounding box center [402, 216] width 10 height 10
checkbox input "true"
click at [605, 332] on label "Asking open and close-ended questions." at bounding box center [558, 337] width 343 height 41
click at [407, 332] on input "Asking open and close-ended questions." at bounding box center [402, 337] width 10 height 10
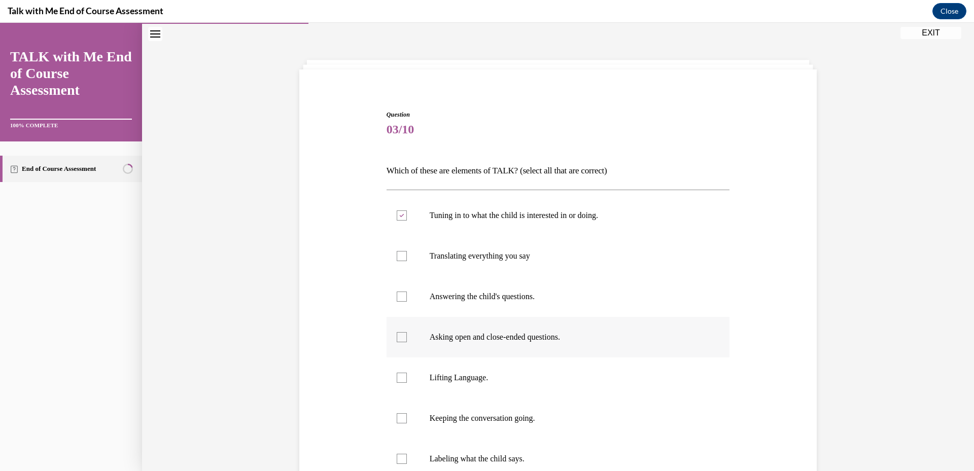
checkbox input "true"
click at [549, 387] on label "Lifting Language." at bounding box center [558, 378] width 343 height 41
click at [407, 383] on input "Lifting Language." at bounding box center [402, 378] width 10 height 10
checkbox input "true"
click at [541, 419] on p "Keeping the conversation going." at bounding box center [567, 418] width 275 height 10
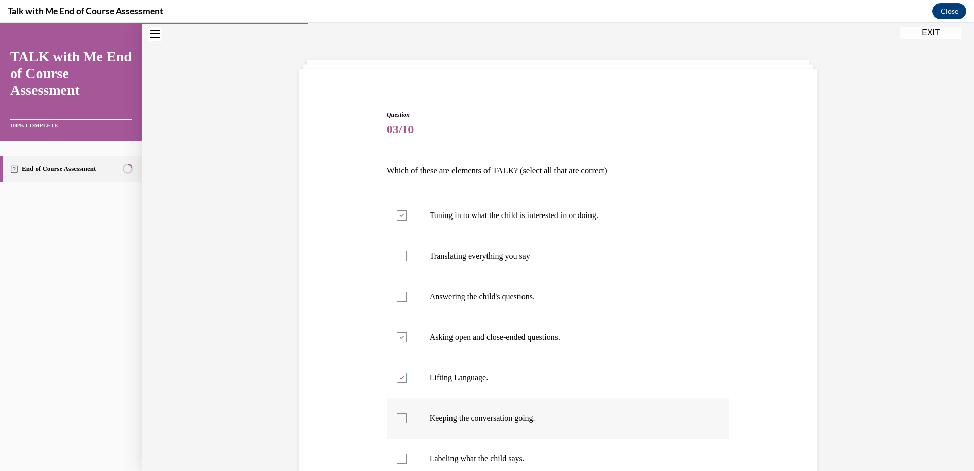
click at [407, 419] on input "Keeping the conversation going." at bounding box center [402, 418] width 10 height 10
checkbox input "true"
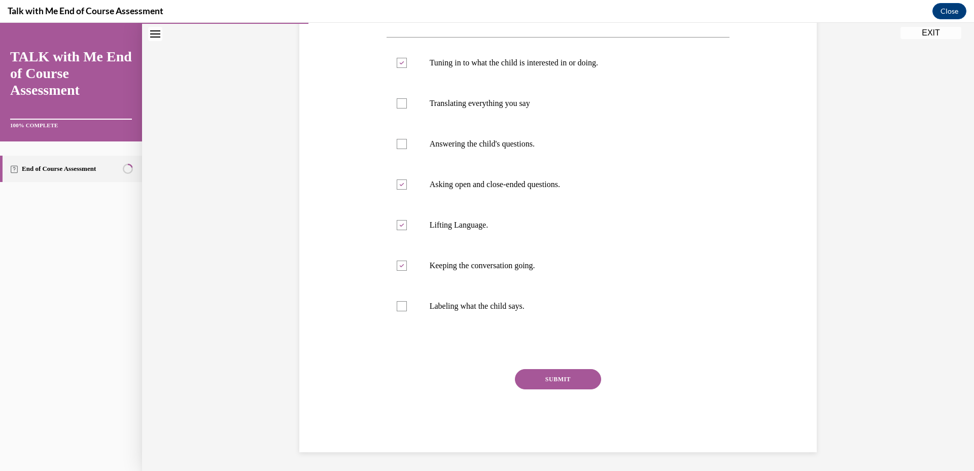
scroll to position [185, 0]
click at [573, 384] on button "SUBMIT" at bounding box center [558, 378] width 86 height 20
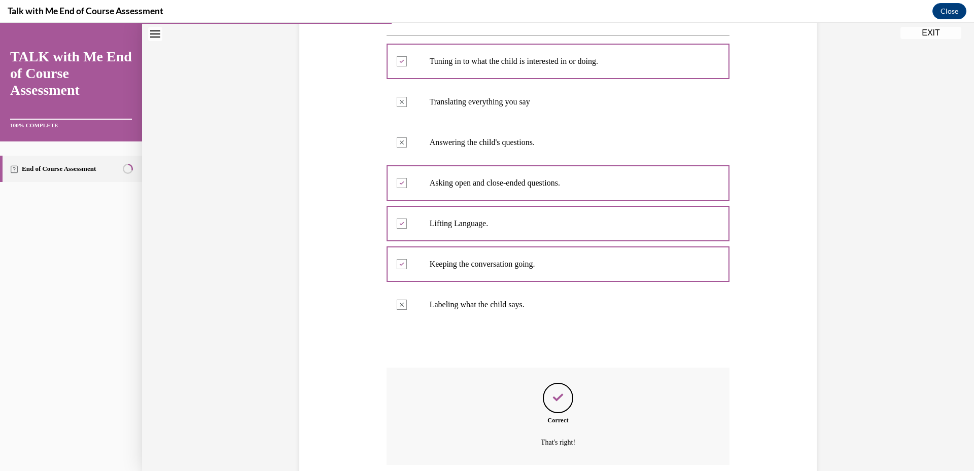
scroll to position [267, 0]
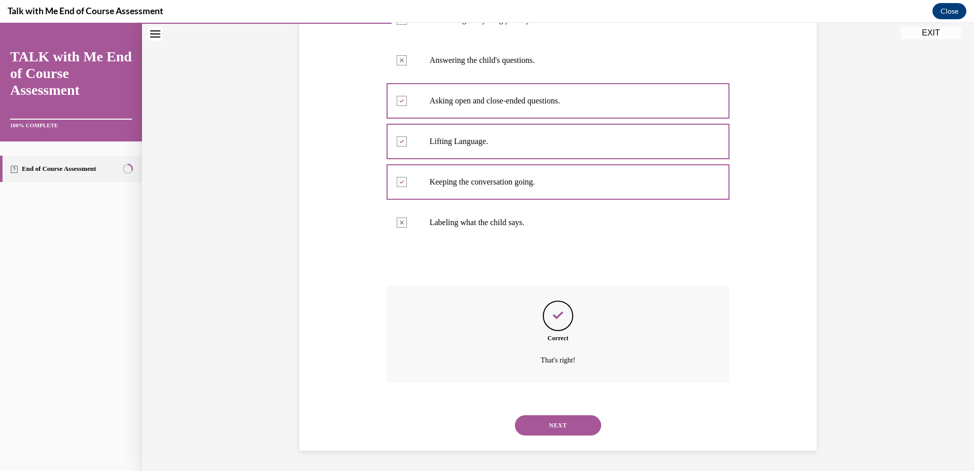
click at [558, 430] on button "NEXT" at bounding box center [558, 426] width 86 height 20
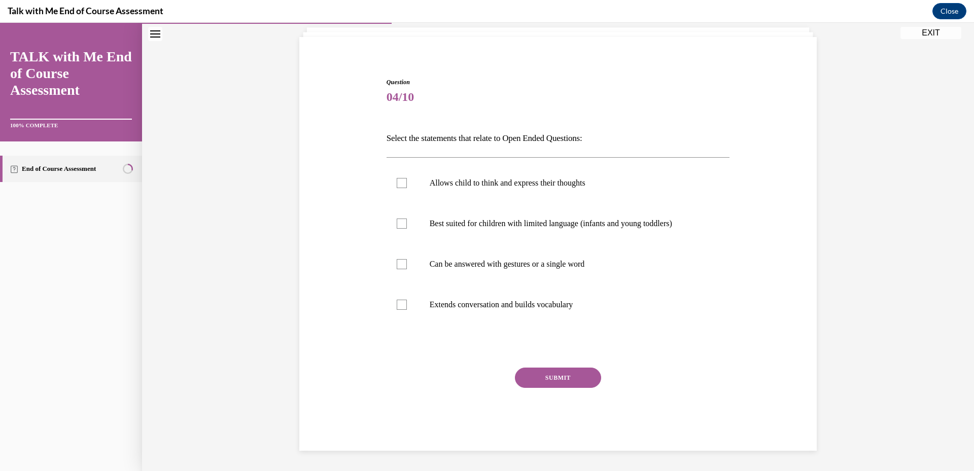
scroll to position [31, 0]
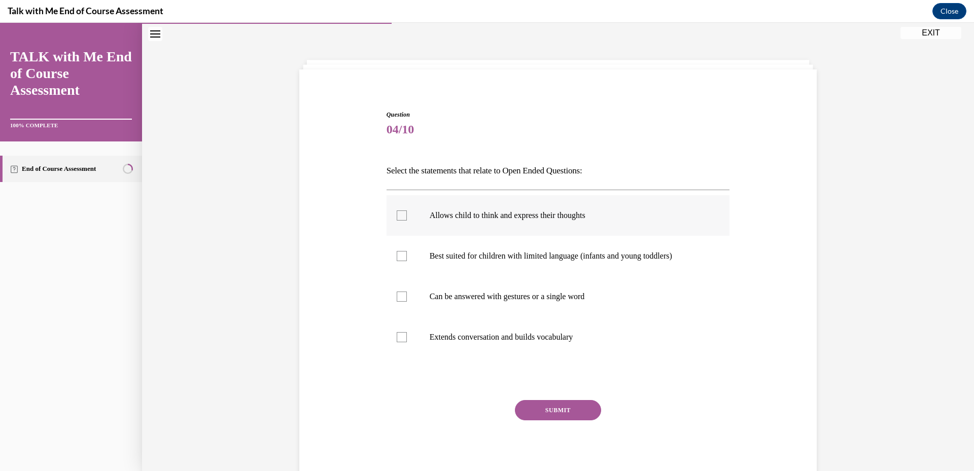
click at [548, 217] on p "Allows child to think and express their thoughts" at bounding box center [567, 216] width 275 height 10
click at [407, 217] on input "Allows child to think and express their thoughts" at bounding box center [402, 216] width 10 height 10
checkbox input "true"
click at [489, 333] on p "Extends conversation and builds vocabulary" at bounding box center [567, 337] width 275 height 10
click at [407, 333] on input "Extends conversation and builds vocabulary" at bounding box center [402, 337] width 10 height 10
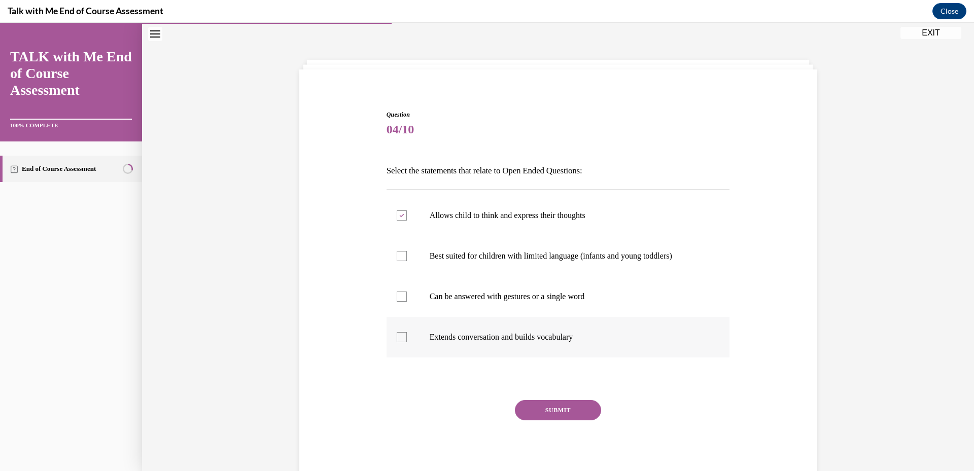
checkbox input "true"
click at [538, 413] on button "SUBMIT" at bounding box center [558, 410] width 86 height 20
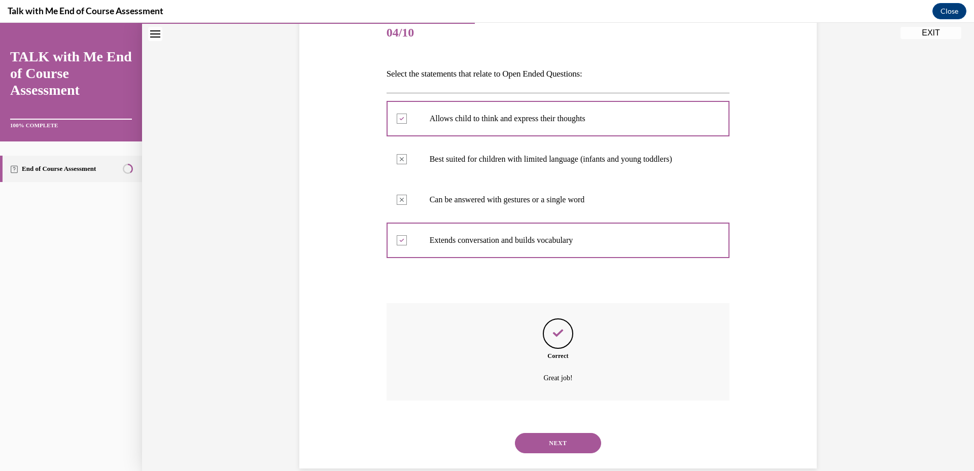
scroll to position [146, 0]
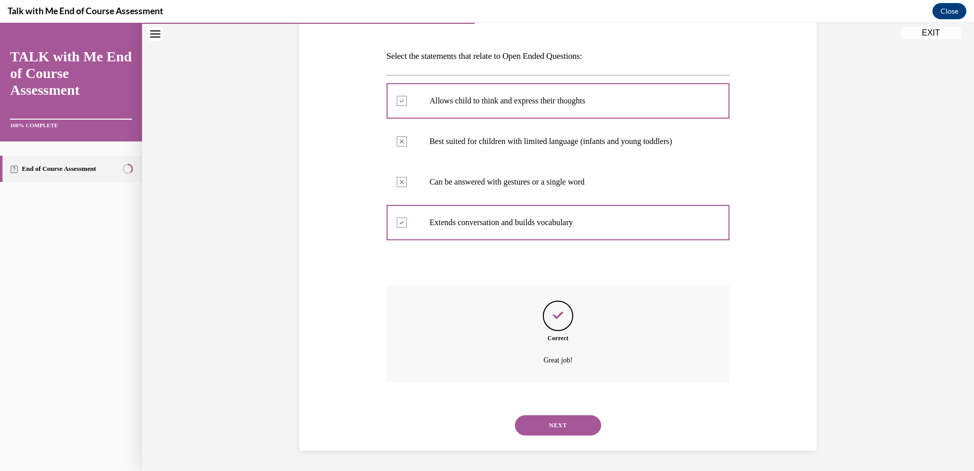
click at [546, 427] on button "NEXT" at bounding box center [558, 426] width 86 height 20
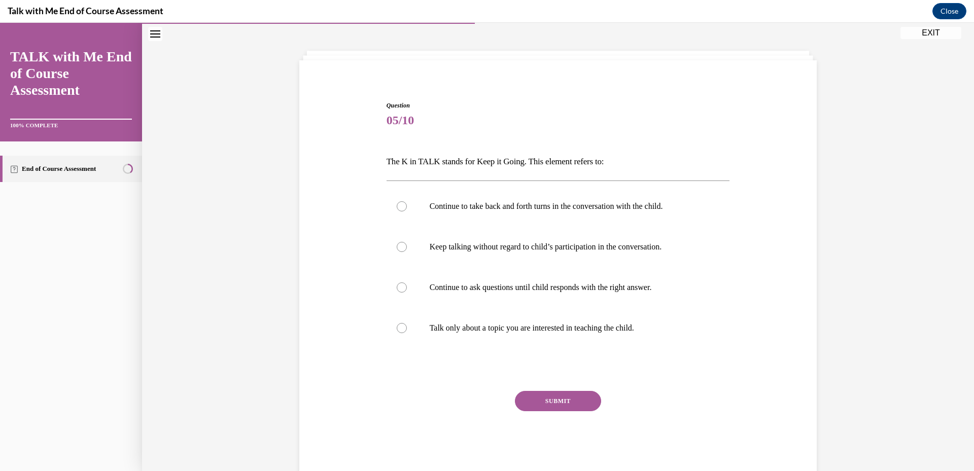
scroll to position [31, 0]
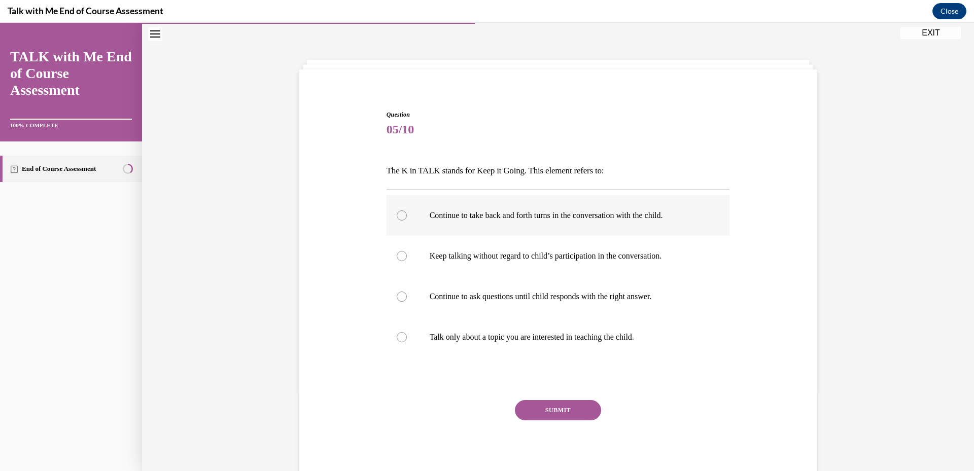
click at [560, 214] on p "Continue to take back and forth turns in the conversation with the child." at bounding box center [567, 216] width 275 height 10
click at [407, 214] on input "Continue to take back and forth turns in the conversation with the child." at bounding box center [402, 216] width 10 height 10
radio input "true"
click at [568, 406] on button "SUBMIT" at bounding box center [558, 410] width 86 height 20
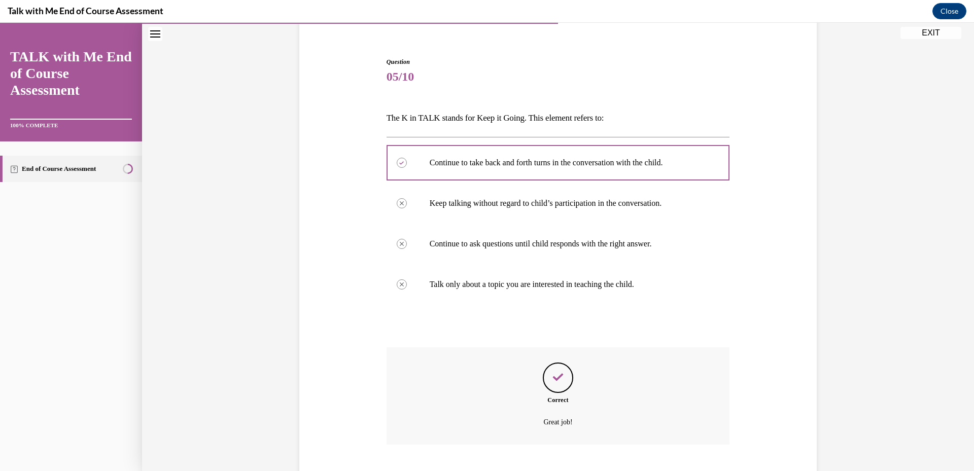
scroll to position [146, 0]
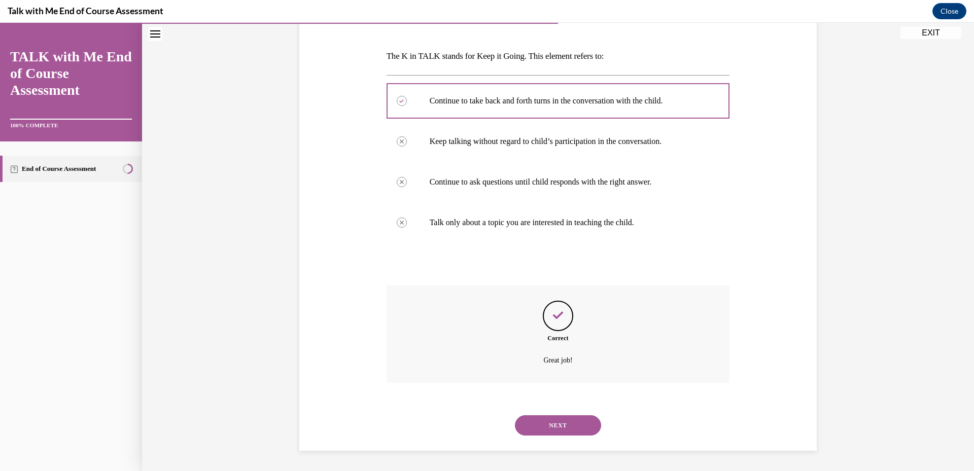
click at [560, 419] on button "NEXT" at bounding box center [558, 426] width 86 height 20
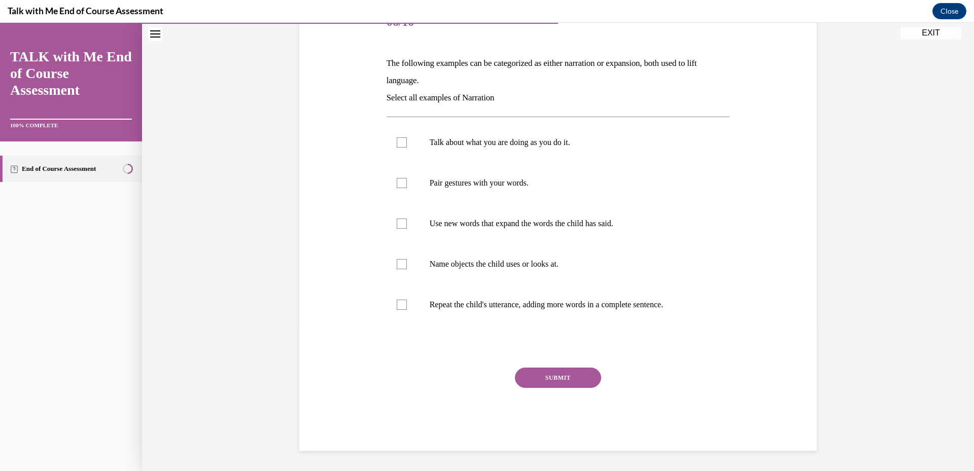
scroll to position [114, 0]
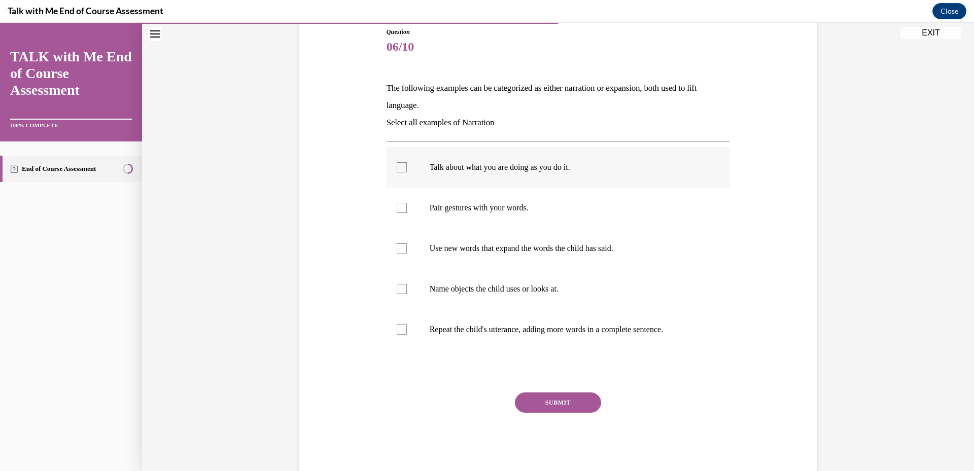
click at [560, 168] on p "Talk about what you are doing as you do it." at bounding box center [567, 167] width 275 height 10
click at [407, 168] on input "Talk about what you are doing as you do it." at bounding box center [402, 167] width 10 height 10
checkbox input "true"
click at [524, 216] on label "Pair gestures with your words." at bounding box center [558, 208] width 343 height 41
click at [407, 213] on input "Pair gestures with your words." at bounding box center [402, 208] width 10 height 10
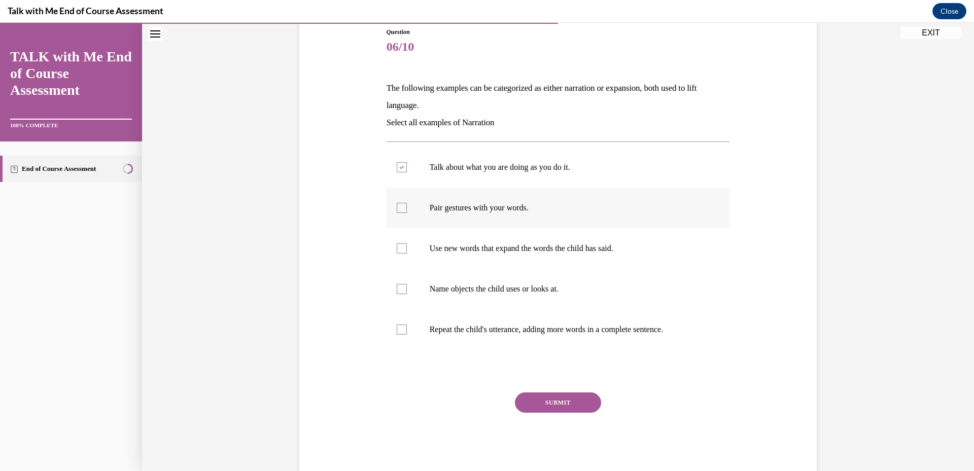
checkbox input "true"
click at [531, 246] on p "Use new words that expand the words the child has said." at bounding box center [567, 249] width 275 height 10
click at [407, 246] on input "Use new words that expand the words the child has said." at bounding box center [402, 249] width 10 height 10
checkbox input "true"
click at [556, 289] on p "Name objects the child uses or looks at." at bounding box center [567, 289] width 275 height 10
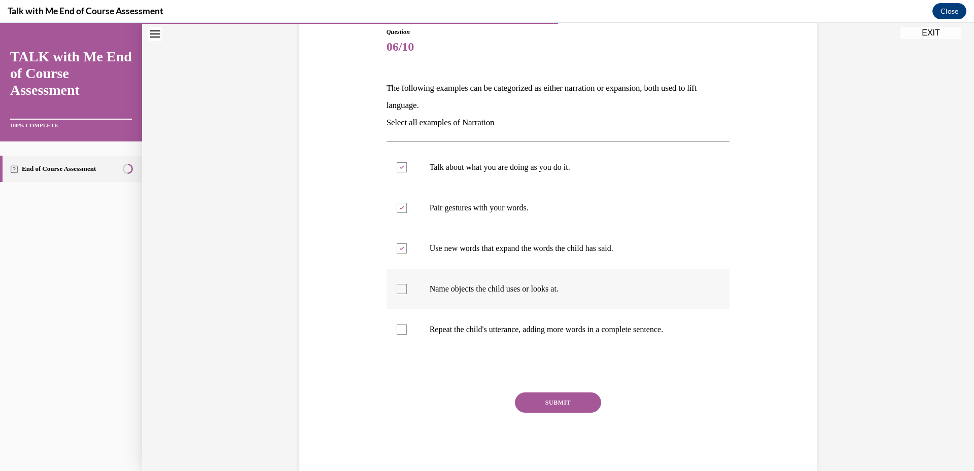
click at [407, 289] on input "Name objects the child uses or looks at." at bounding box center [402, 289] width 10 height 10
checkbox input "true"
click at [544, 329] on p "Repeat the child's utterance, adding more words in a complete sentence." at bounding box center [567, 330] width 275 height 10
click at [407, 329] on input "Repeat the child's utterance, adding more words in a complete sentence." at bounding box center [402, 330] width 10 height 10
checkbox input "true"
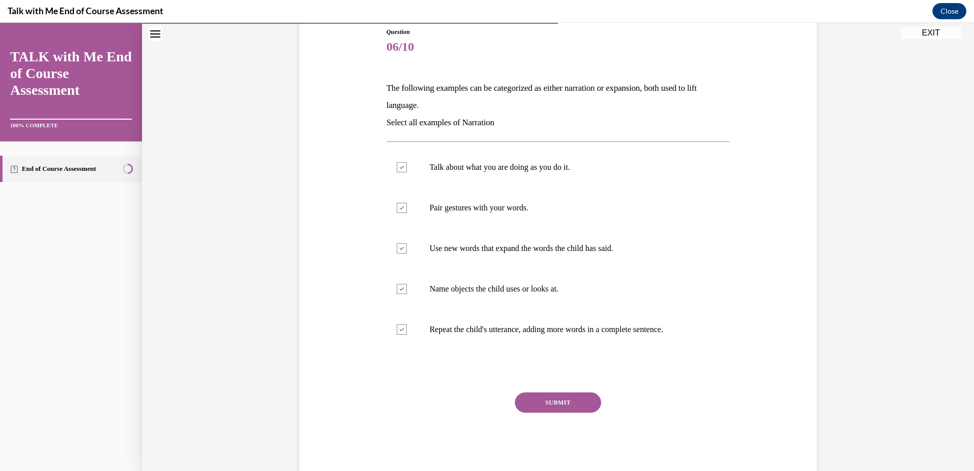
click at [533, 408] on button "SUBMIT" at bounding box center [558, 403] width 86 height 20
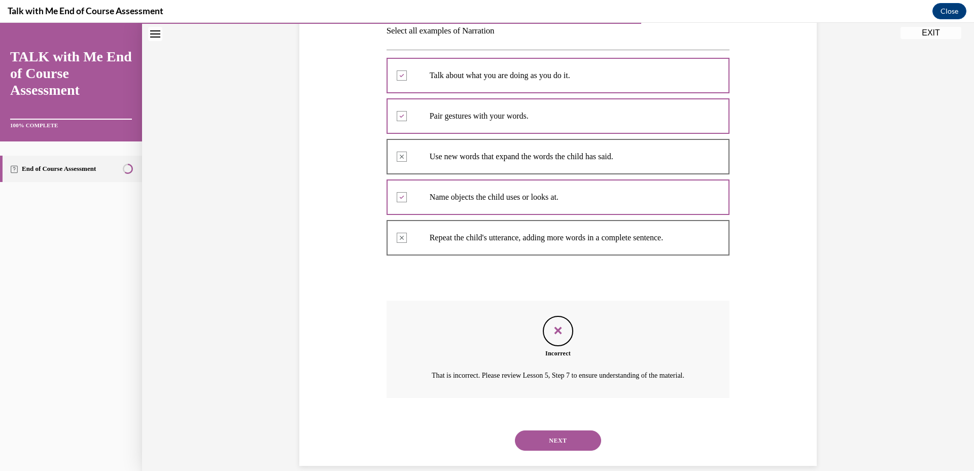
scroll to position [233, 0]
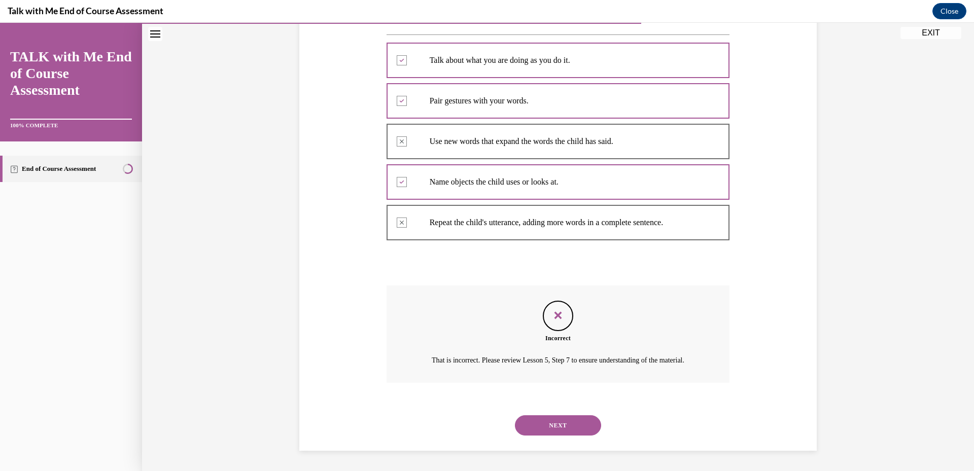
click at [551, 420] on button "NEXT" at bounding box center [558, 426] width 86 height 20
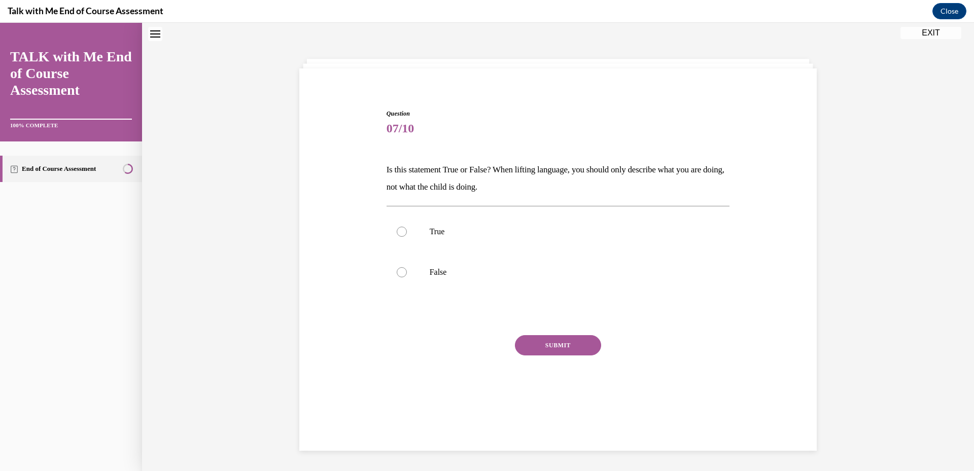
scroll to position [31, 0]
click at [438, 271] on p "False" at bounding box center [567, 273] width 275 height 10
click at [407, 271] on input "False" at bounding box center [402, 273] width 10 height 10
radio input "true"
click at [576, 344] on button "SUBMIT" at bounding box center [558, 346] width 86 height 20
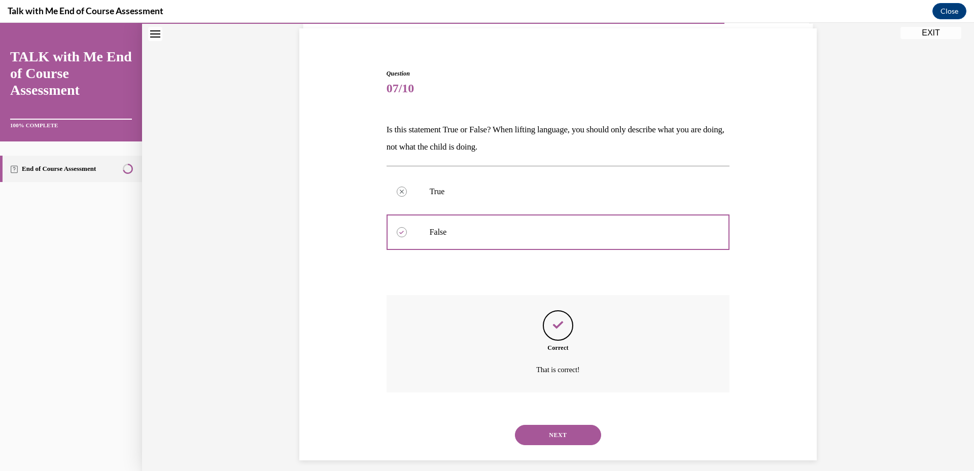
scroll to position [82, 0]
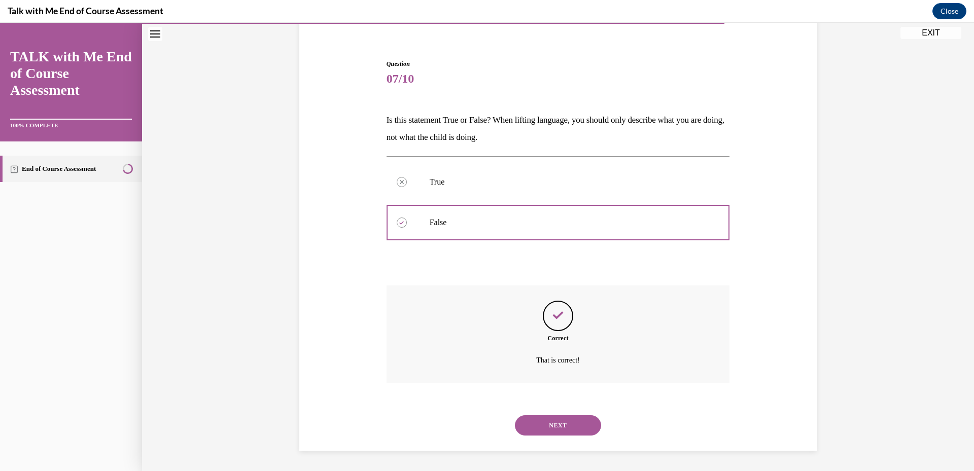
click at [559, 430] on button "NEXT" at bounding box center [558, 426] width 86 height 20
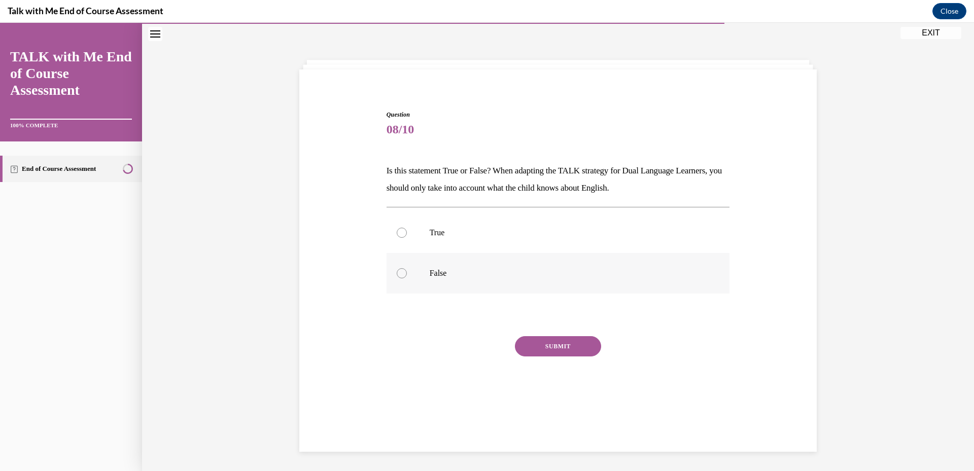
click at [445, 271] on p "False" at bounding box center [567, 273] width 275 height 10
click at [407, 271] on input "False" at bounding box center [402, 273] width 10 height 10
radio input "true"
click at [553, 348] on button "SUBMIT" at bounding box center [558, 346] width 86 height 20
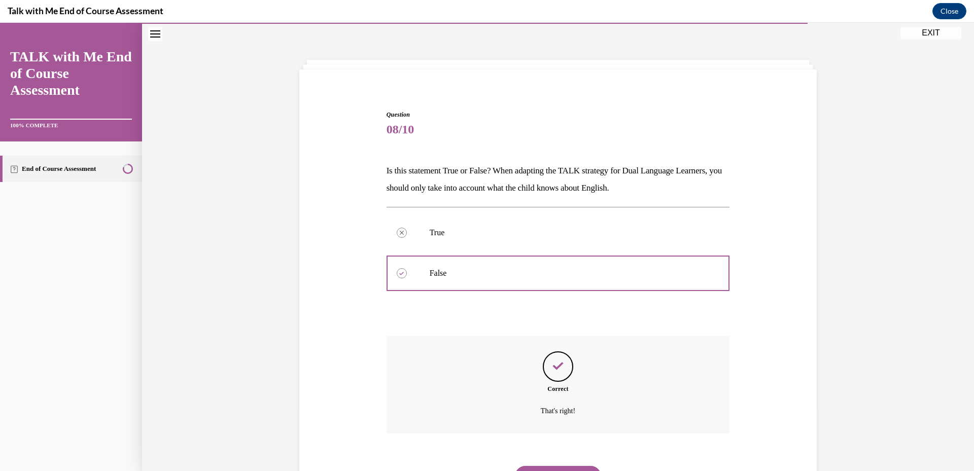
scroll to position [82, 0]
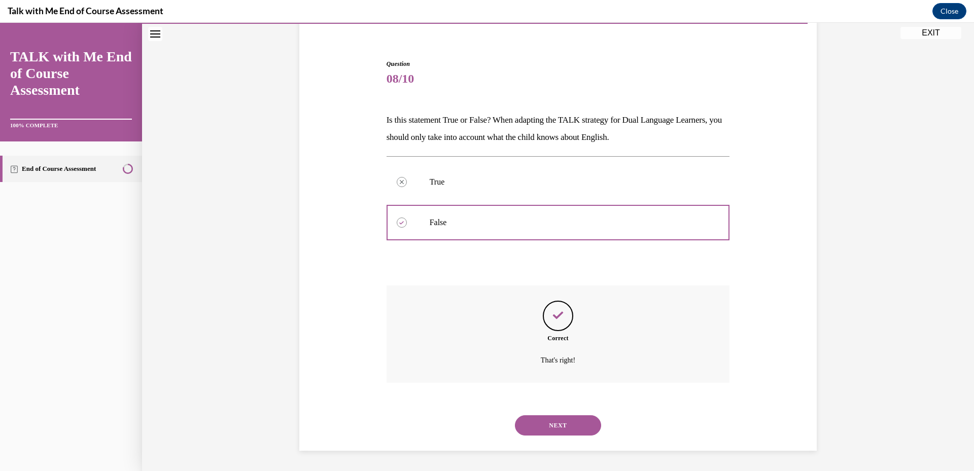
click at [547, 431] on button "NEXT" at bounding box center [558, 426] width 86 height 20
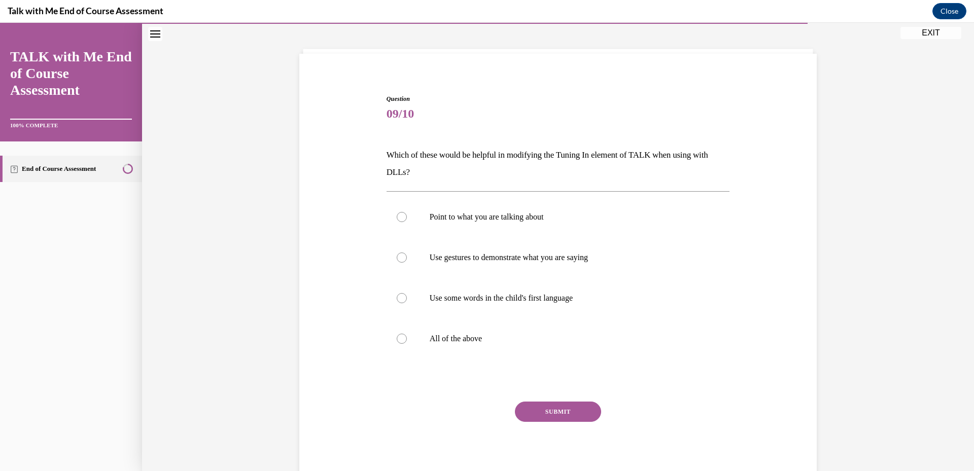
scroll to position [31, 0]
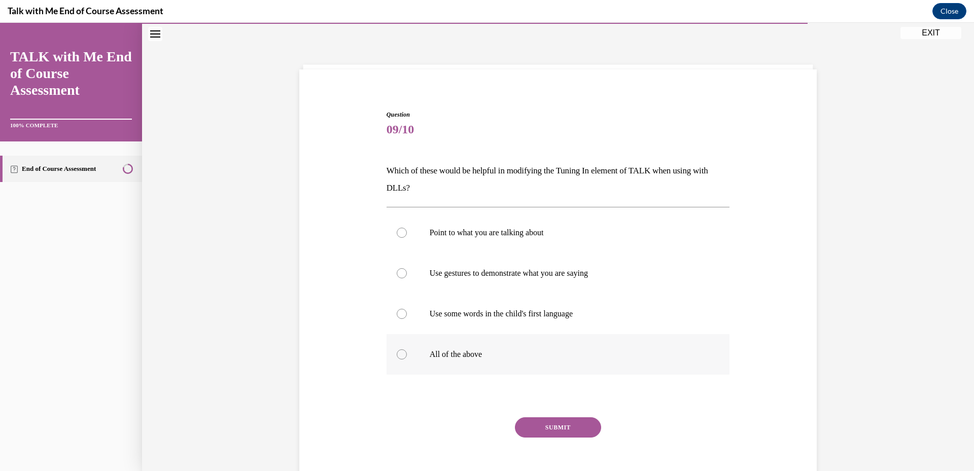
click at [447, 360] on label "All of the above" at bounding box center [558, 354] width 343 height 41
click at [407, 360] on input "All of the above" at bounding box center [402, 355] width 10 height 10
radio input "true"
click at [558, 420] on button "SUBMIT" at bounding box center [558, 428] width 86 height 20
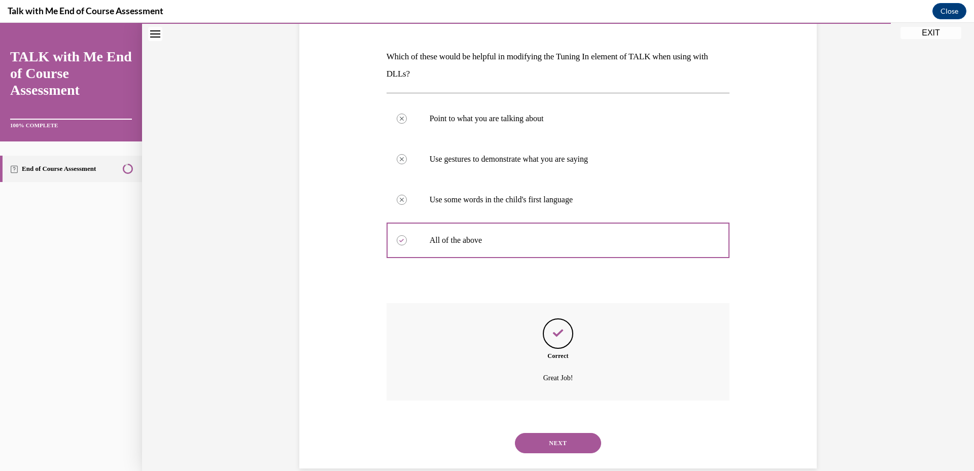
scroll to position [163, 0]
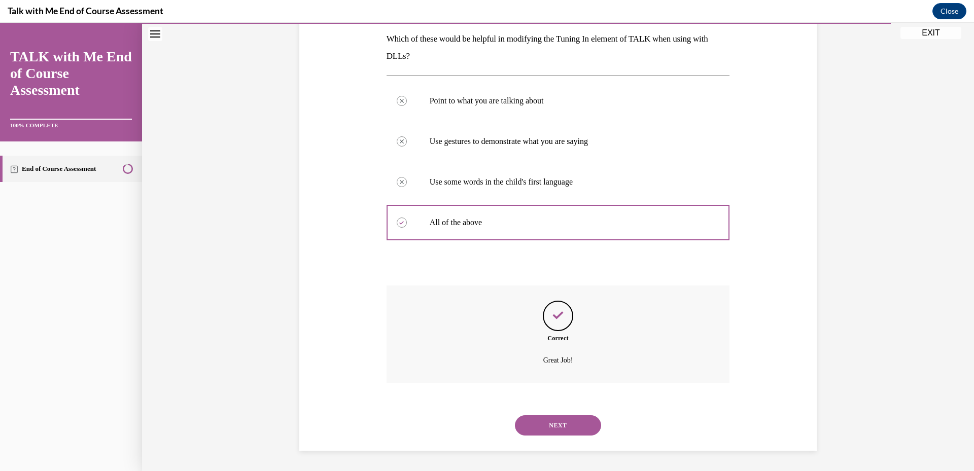
click at [558, 428] on button "NEXT" at bounding box center [558, 426] width 86 height 20
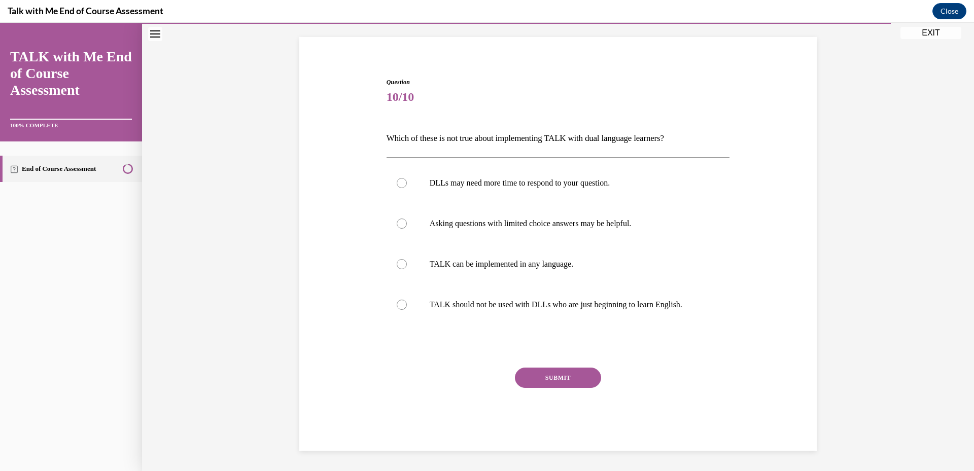
scroll to position [31, 0]
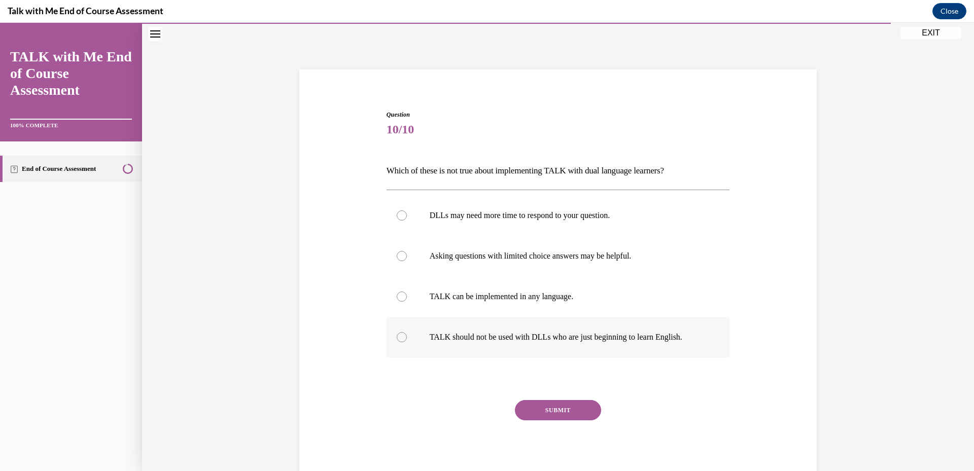
click at [482, 329] on label "TALK should not be used with DLLs who are just beginning to learn English." at bounding box center [558, 337] width 343 height 41
click at [407, 332] on input "TALK should not be used with DLLs who are just beginning to learn English." at bounding box center [402, 337] width 10 height 10
radio input "true"
click at [552, 411] on button "SUBMIT" at bounding box center [558, 410] width 86 height 20
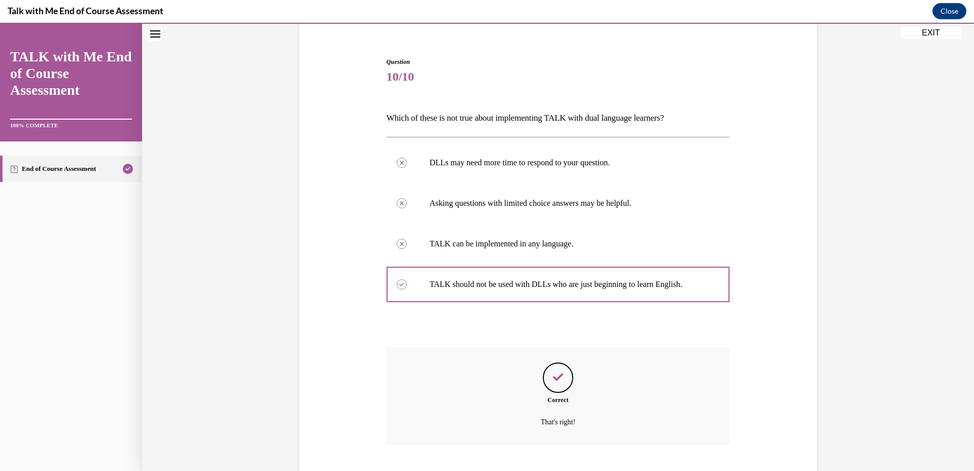
scroll to position [146, 0]
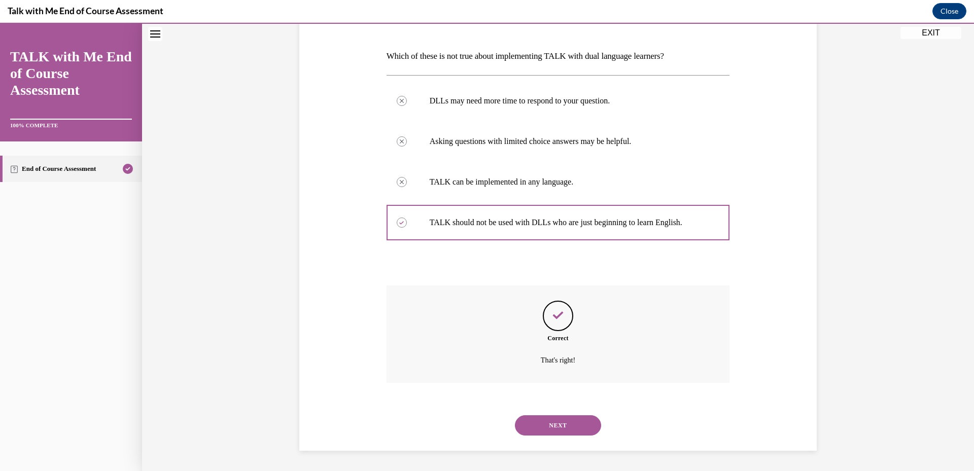
click at [547, 420] on button "NEXT" at bounding box center [558, 426] width 86 height 20
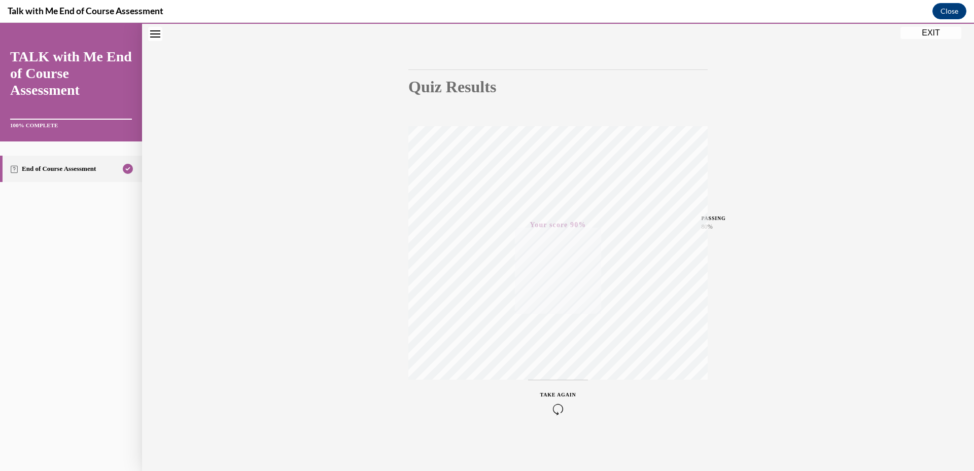
click at [917, 31] on button "EXIT" at bounding box center [931, 33] width 61 height 12
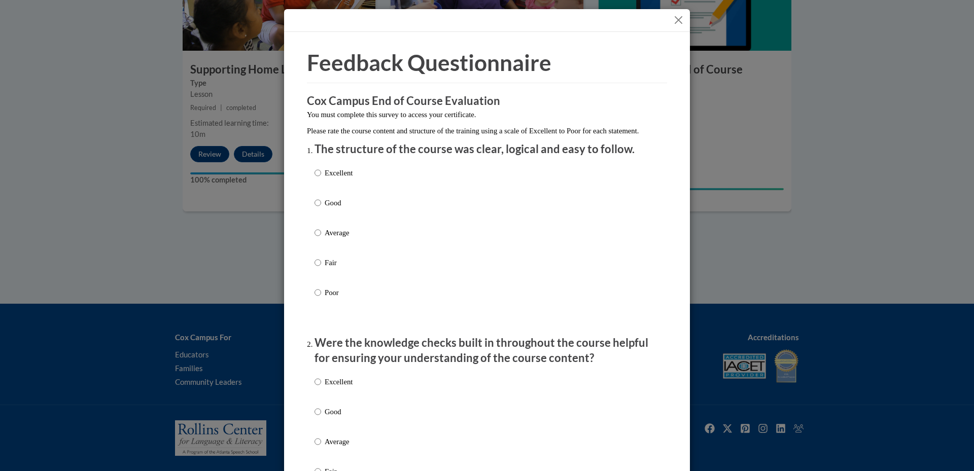
click at [316, 236] on div "Excellent Good Average Fair Poor" at bounding box center [334, 240] width 38 height 157
click at [329, 238] on p "Average" at bounding box center [339, 232] width 28 height 11
click at [321, 238] on input "Average" at bounding box center [318, 232] width 7 height 11
radio input "true"
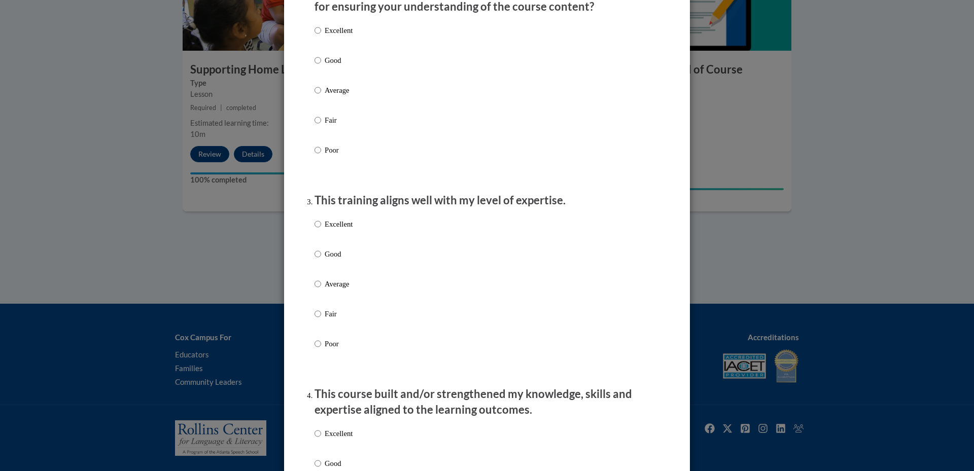
scroll to position [359, 0]
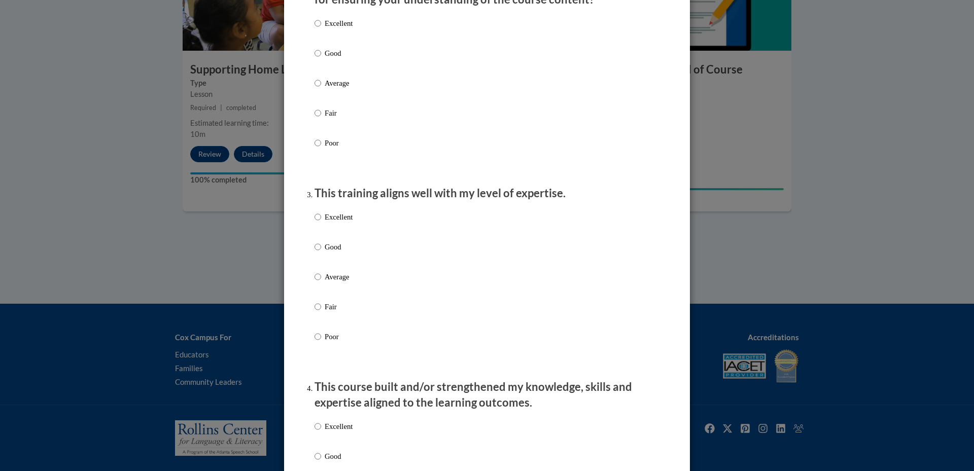
click at [405, 86] on div "Excellent Good Average Fair Poor" at bounding box center [487, 95] width 345 height 165
click at [336, 89] on p "Average" at bounding box center [339, 83] width 28 height 11
click at [321, 89] on input "Average" at bounding box center [318, 83] width 7 height 11
radio input "true"
click at [337, 283] on p "Average" at bounding box center [339, 276] width 28 height 11
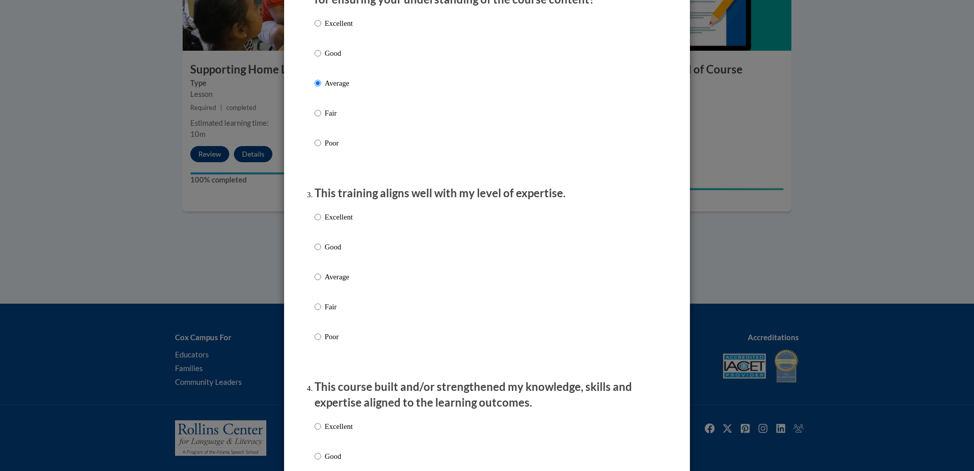
click at [321, 283] on input "Average" at bounding box center [318, 276] width 7 height 11
radio input "true"
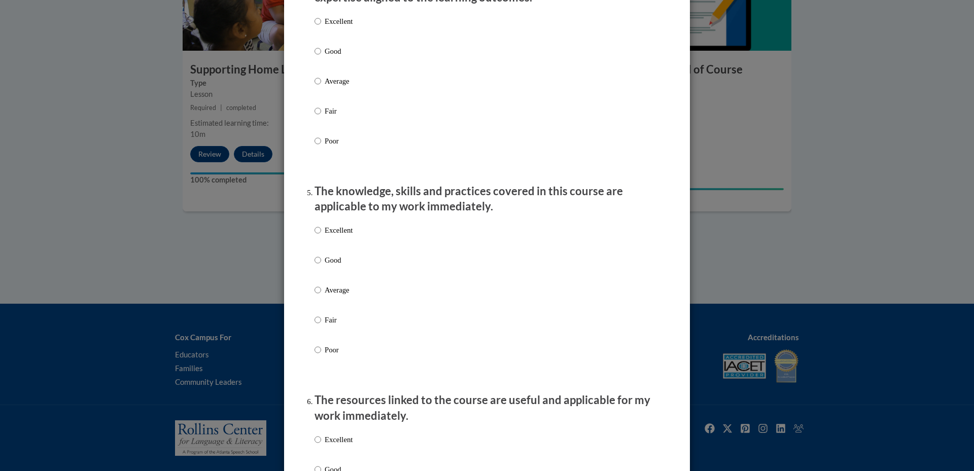
scroll to position [791, 0]
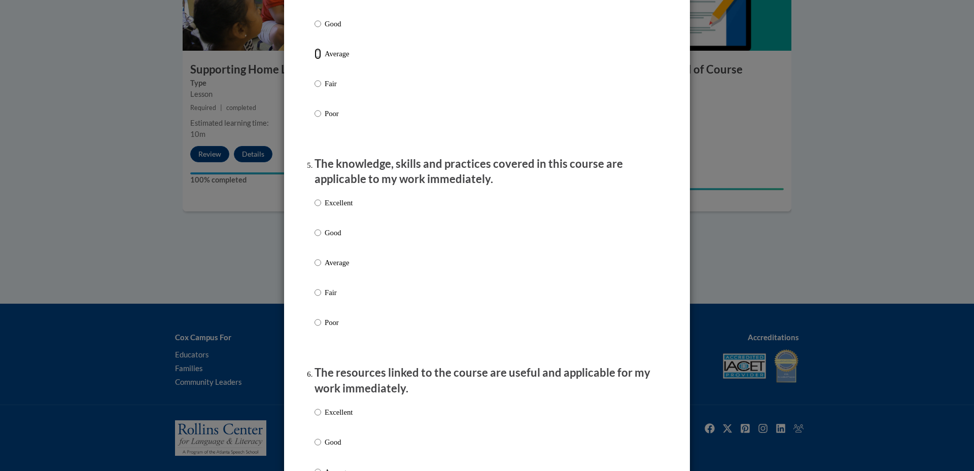
click at [315, 59] on input "Average" at bounding box center [318, 53] width 7 height 11
radio input "true"
click at [315, 268] on input "Average" at bounding box center [318, 262] width 7 height 11
radio input "true"
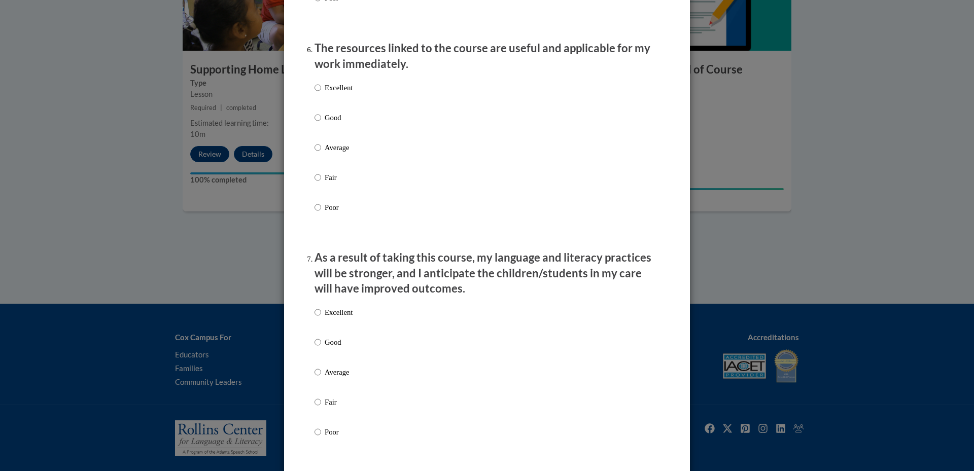
scroll to position [1150, 0]
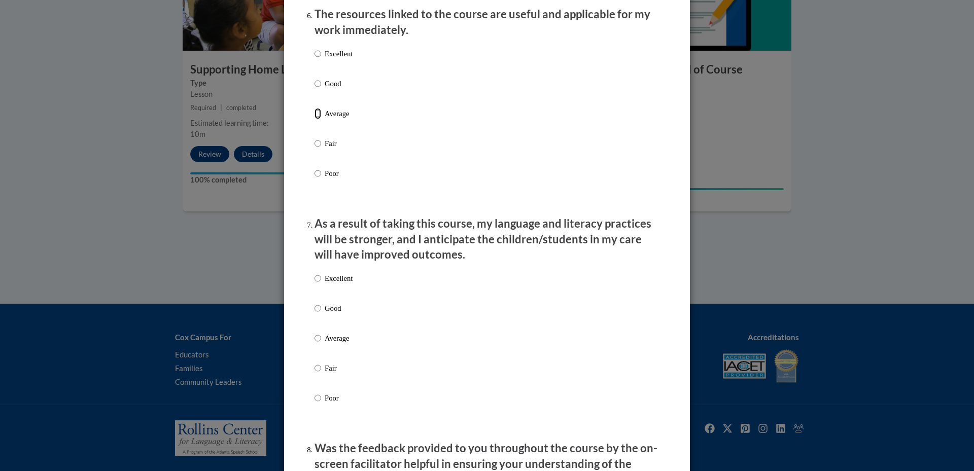
click at [315, 117] on input "Average" at bounding box center [318, 113] width 7 height 11
radio input "true"
click at [315, 344] on input "Average" at bounding box center [318, 338] width 7 height 11
radio input "true"
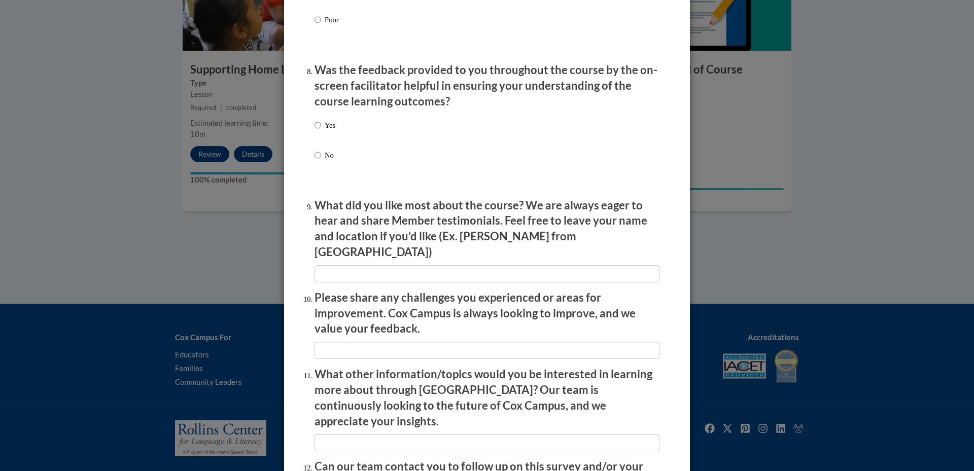
scroll to position [1603, 0]
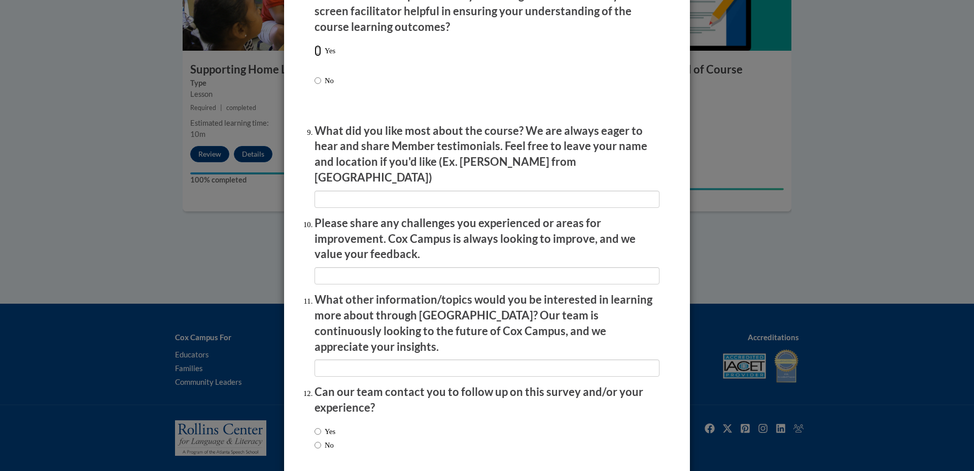
click at [315, 56] on input "Yes" at bounding box center [318, 50] width 7 height 11
radio input "true"
click at [316, 440] on input "No" at bounding box center [318, 445] width 7 height 11
radio input "true"
